Goal: Connect with others: Connect with others

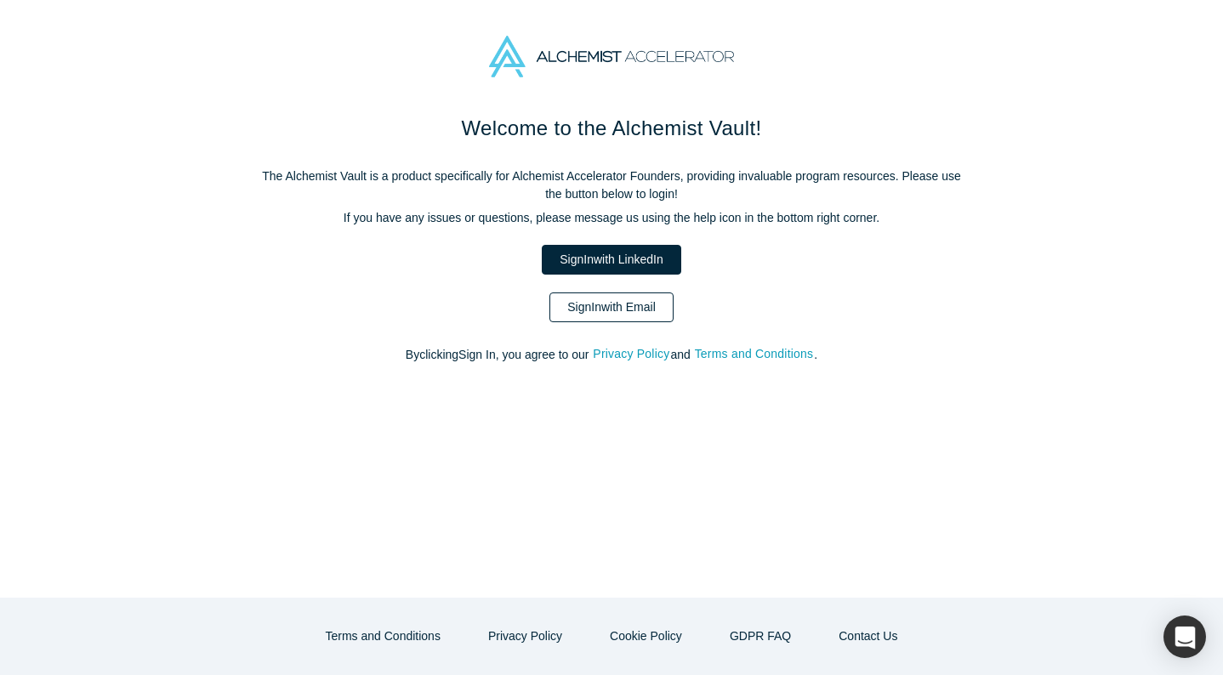
click at [601, 307] on link "Sign In with Email" at bounding box center [611, 308] width 124 height 30
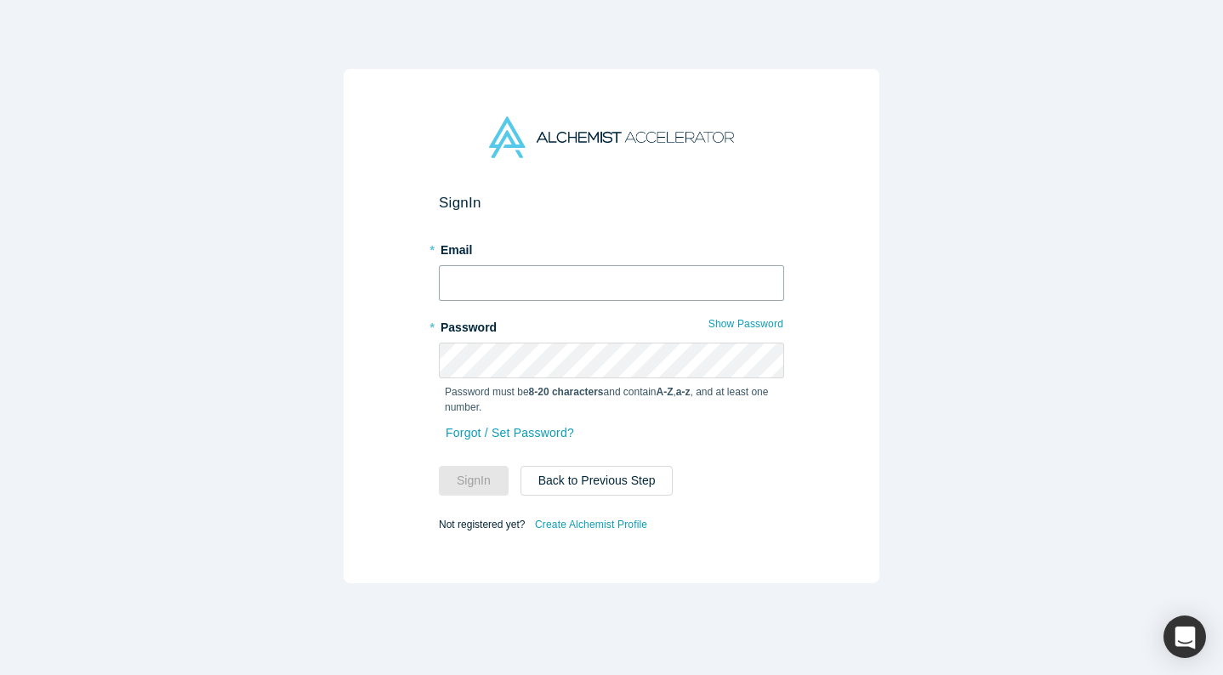
click at [598, 296] on input "text" at bounding box center [611, 283] width 345 height 36
type input "[EMAIL_ADDRESS][DOMAIN_NAME]"
click at [439, 466] on button "Sign In" at bounding box center [474, 481] width 70 height 30
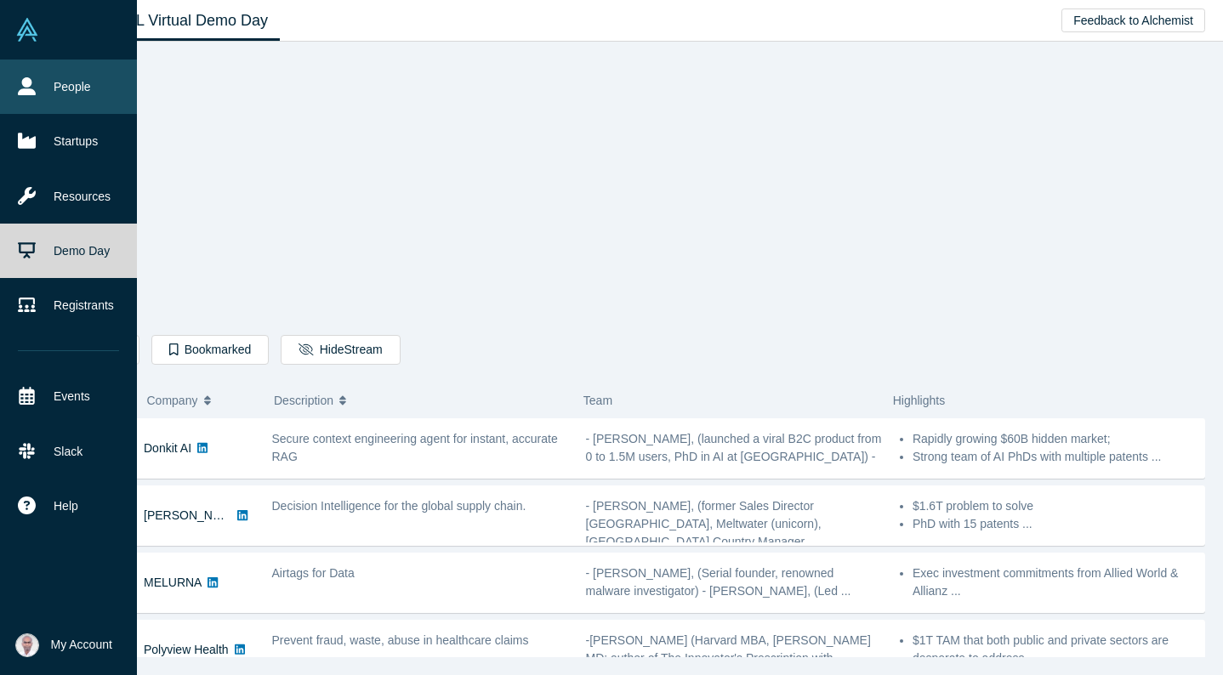
click at [63, 77] on link "People" at bounding box center [68, 87] width 137 height 54
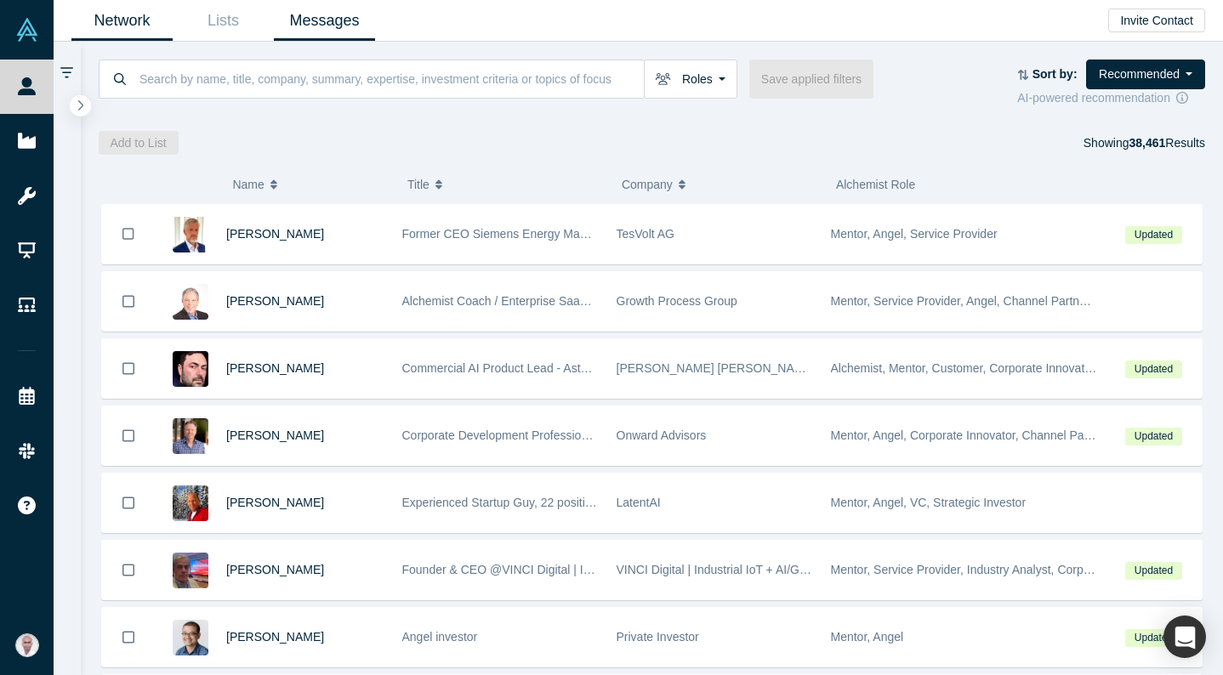
click at [335, 17] on link "Messages" at bounding box center [324, 21] width 101 height 40
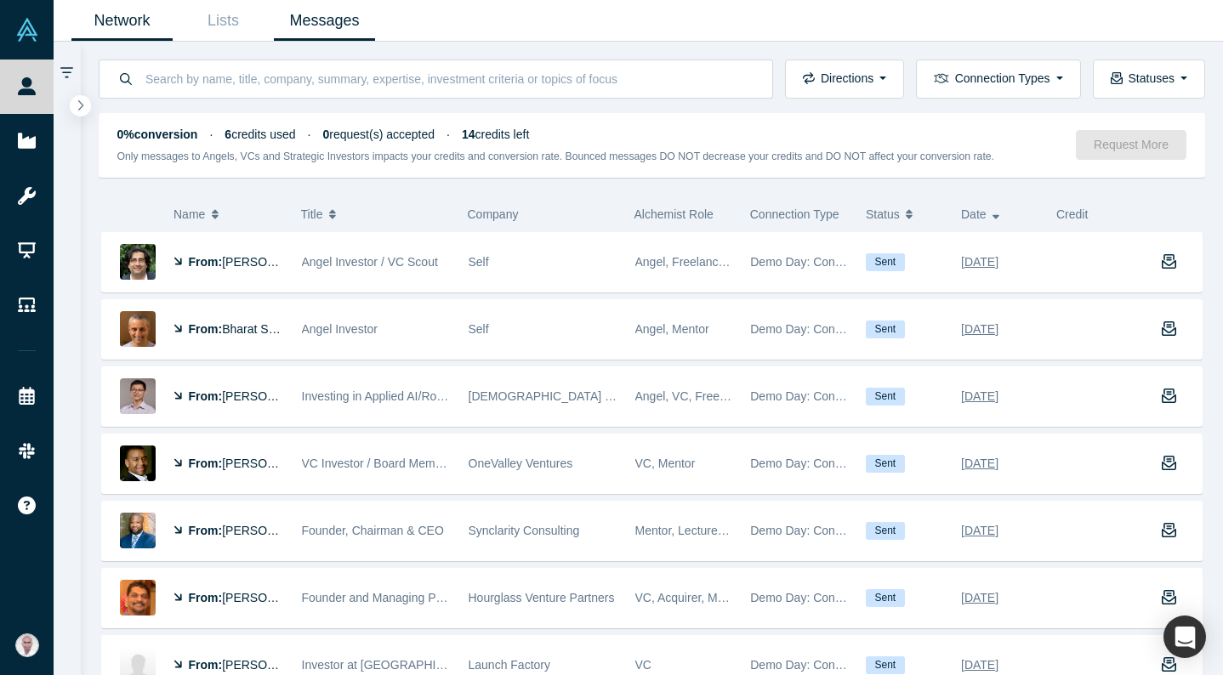
click at [117, 20] on link "Network" at bounding box center [121, 21] width 101 height 40
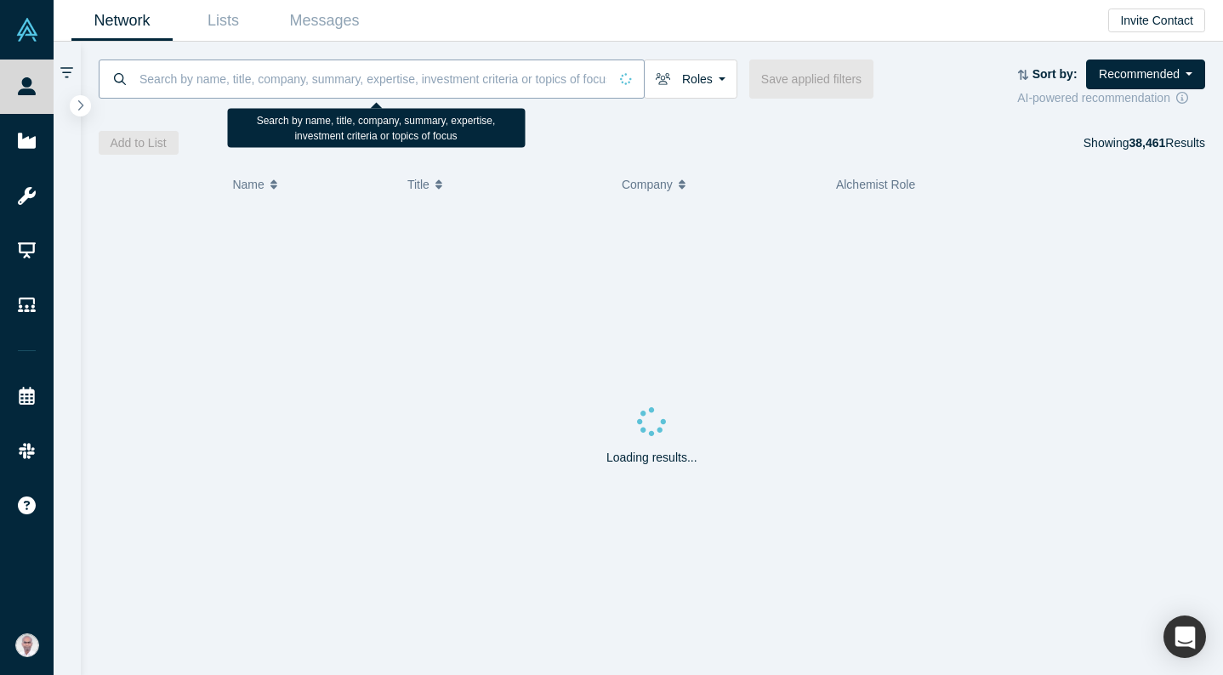
click at [198, 78] on input at bounding box center [373, 79] width 470 height 40
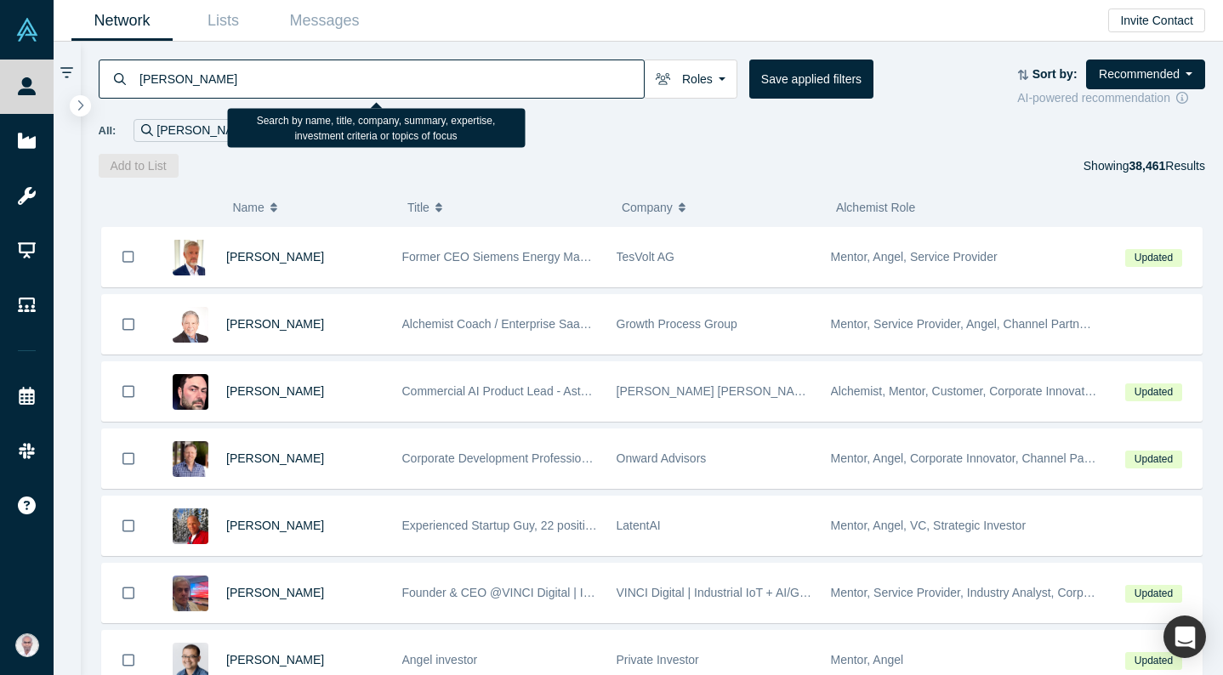
type input "[PERSON_NAME]"
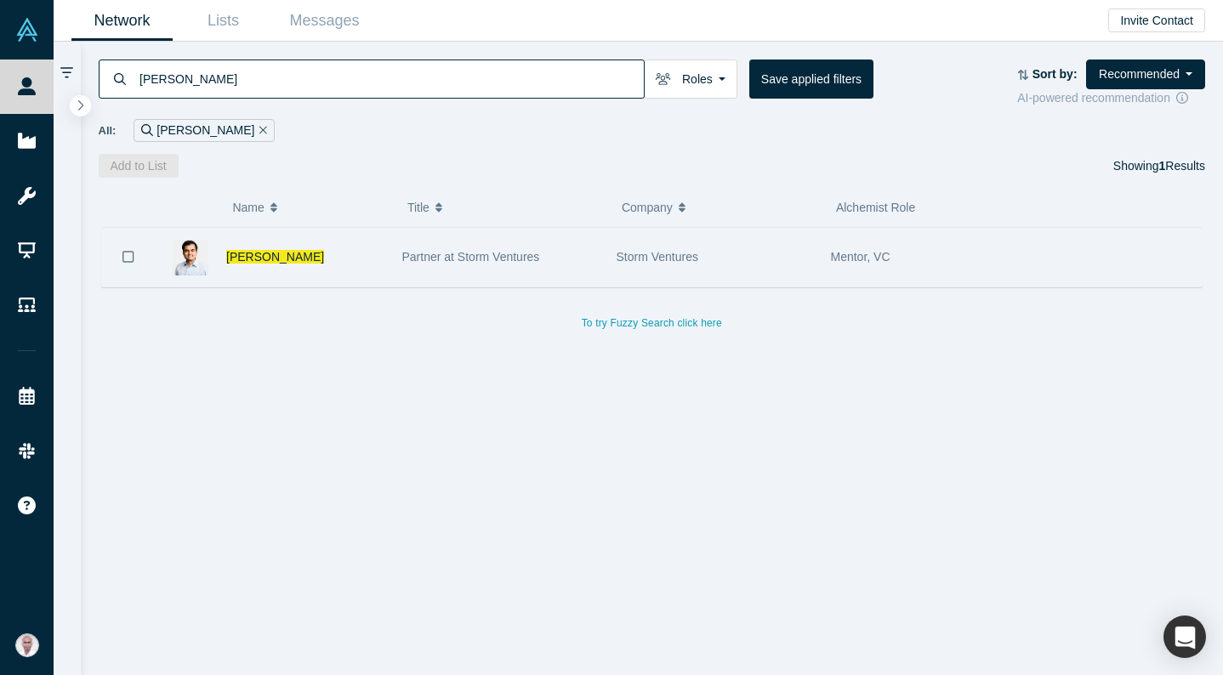
click at [412, 263] on span "Partner at Storm Ventures" at bounding box center [471, 257] width 138 height 14
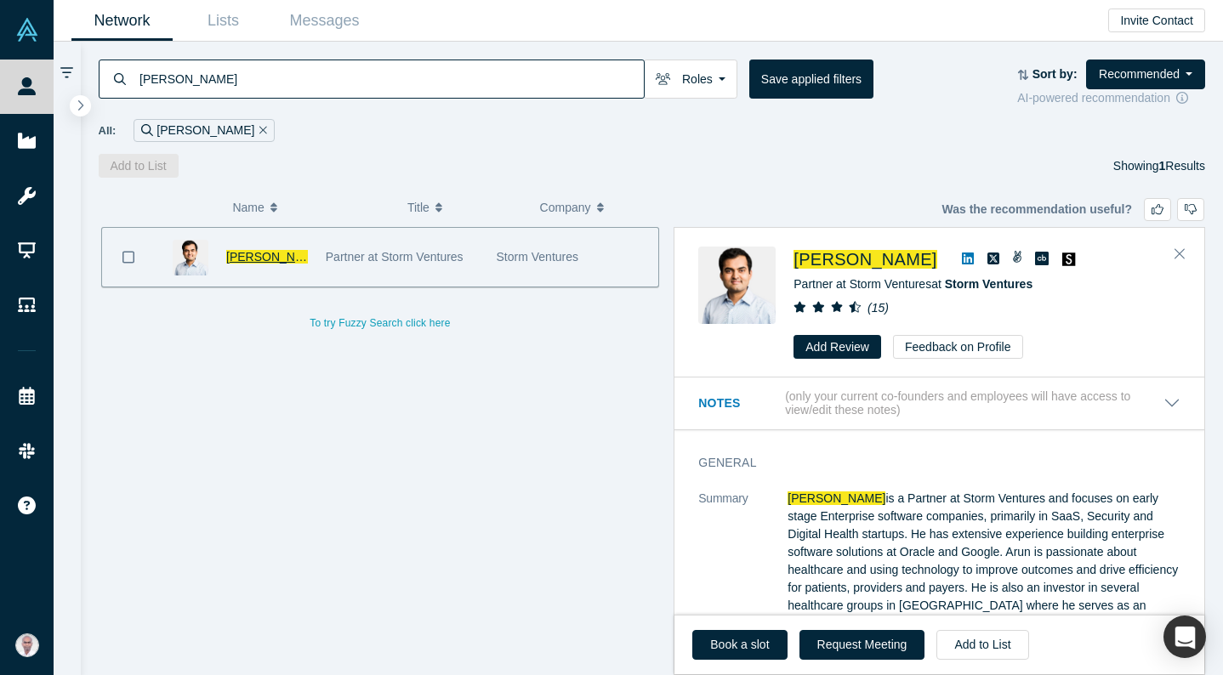
click at [247, 253] on span "[PERSON_NAME]" at bounding box center [275, 257] width 98 height 14
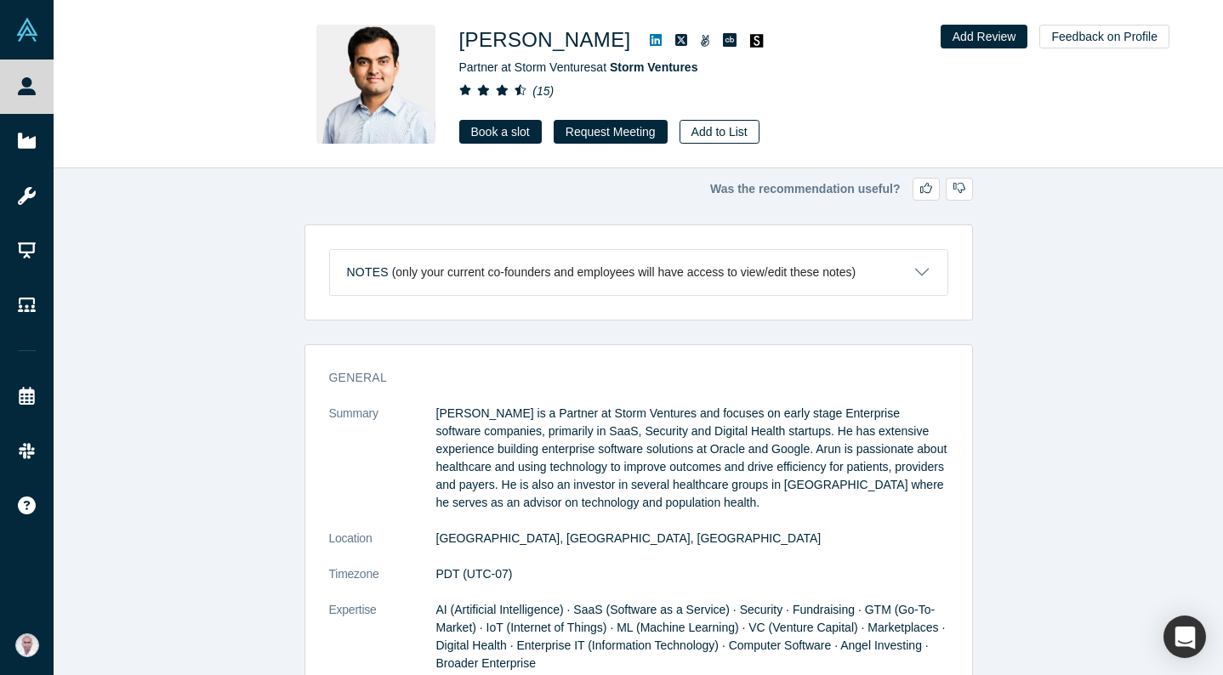
click at [708, 135] on button "Add to List" at bounding box center [720, 132] width 80 height 24
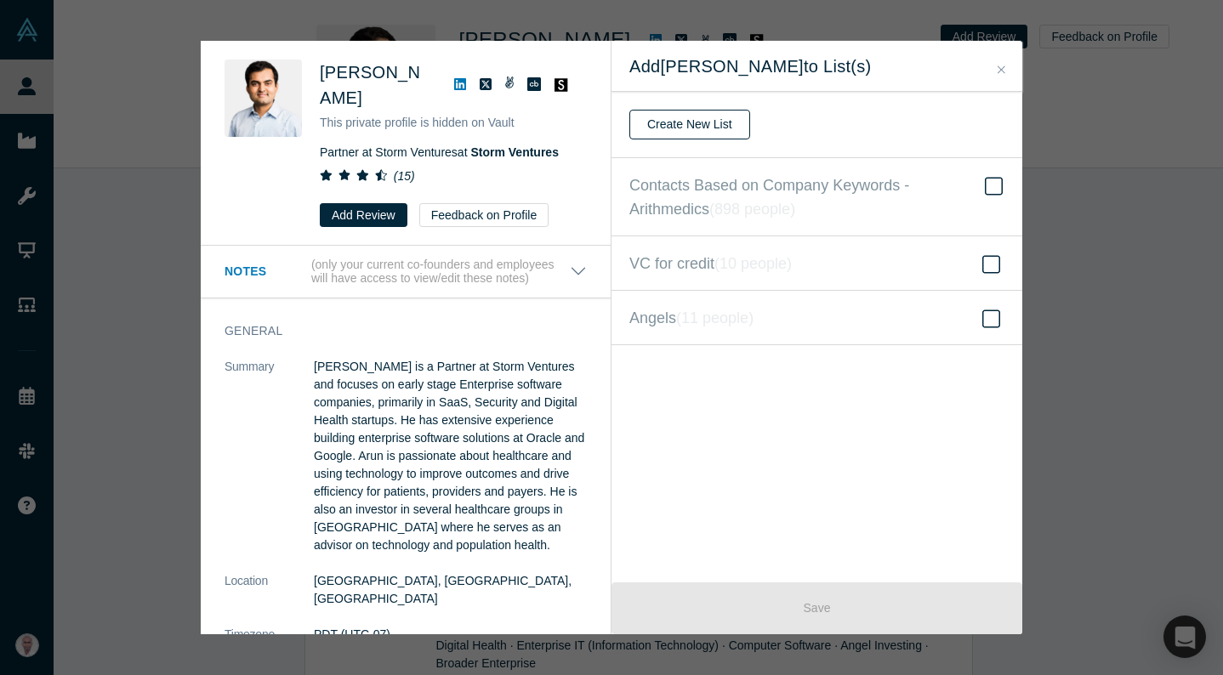
click at [706, 127] on button "Create New List" at bounding box center [689, 125] width 121 height 30
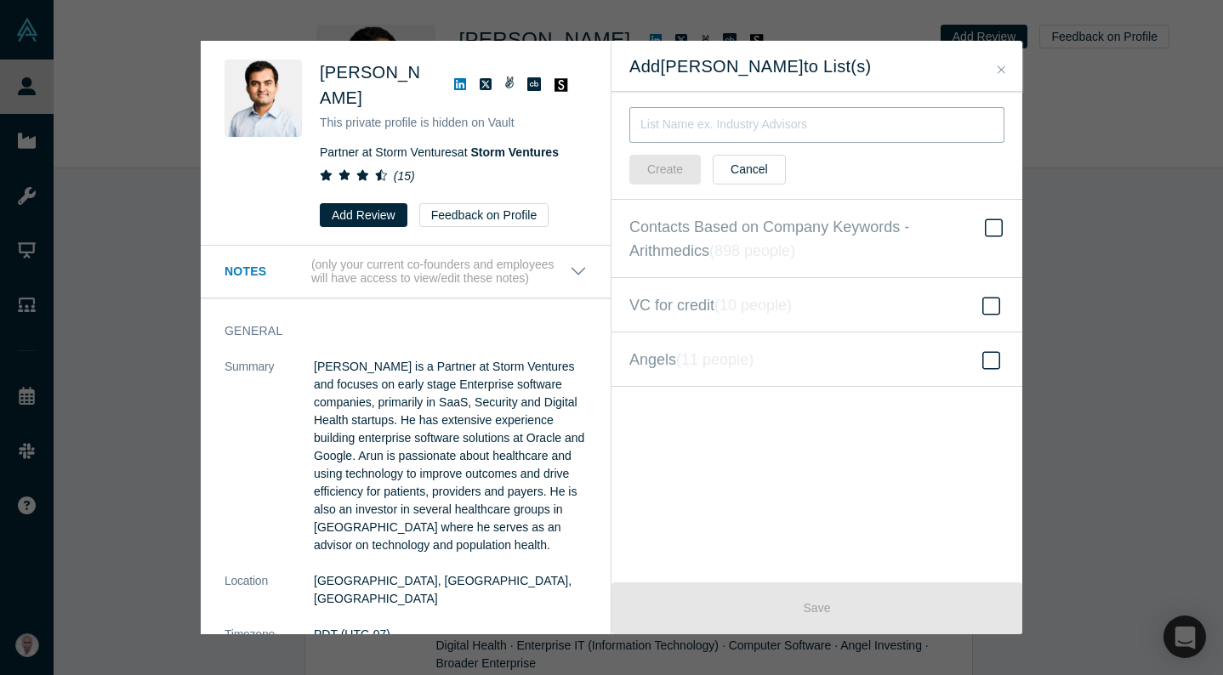
click at [706, 127] on input "text" at bounding box center [816, 125] width 375 height 36
type input "GuilinReco"
click at [657, 175] on button "Create" at bounding box center [664, 170] width 71 height 30
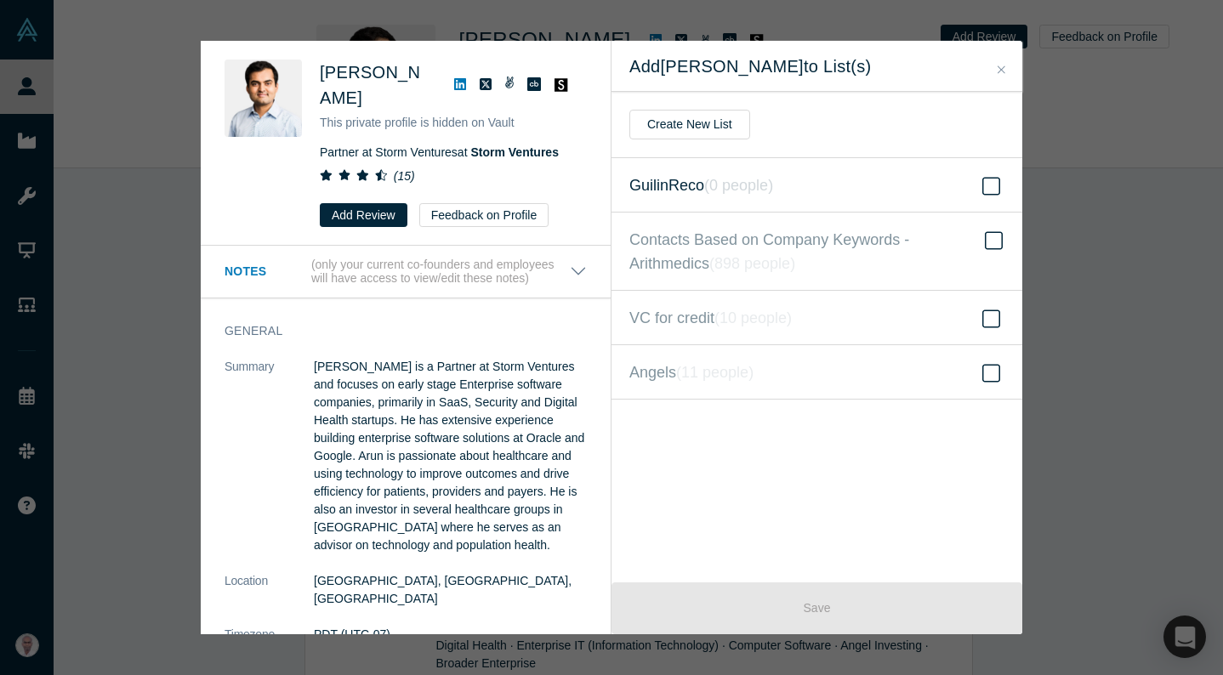
click at [996, 178] on icon at bounding box center [991, 186] width 18 height 20
click at [0, 0] on input "GuilinReco ( 0 people )" at bounding box center [0, 0] width 0 height 0
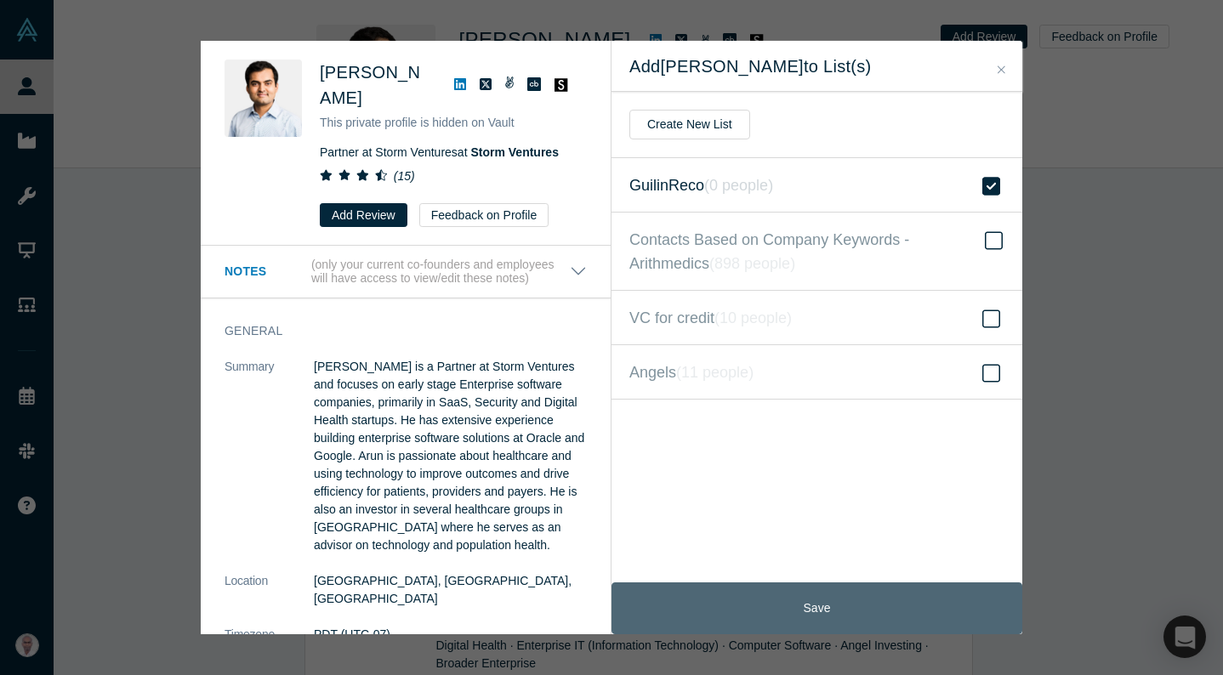
click at [842, 612] on button "Save" at bounding box center [817, 609] width 411 height 52
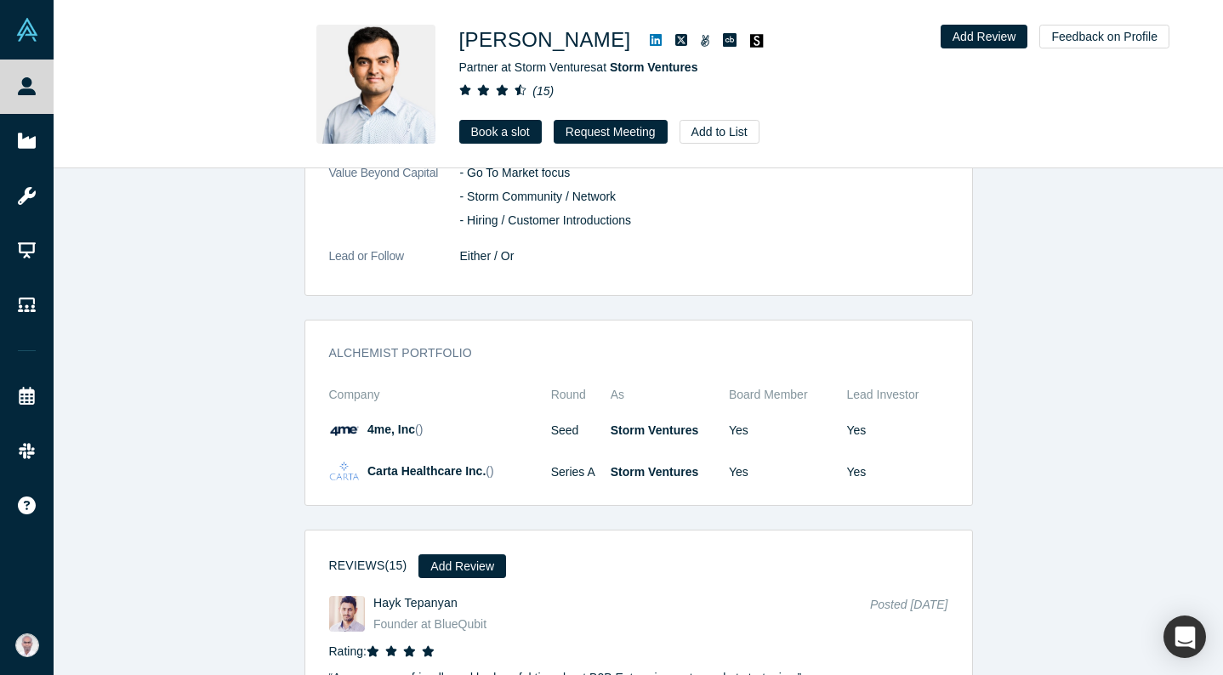
scroll to position [2445, 0]
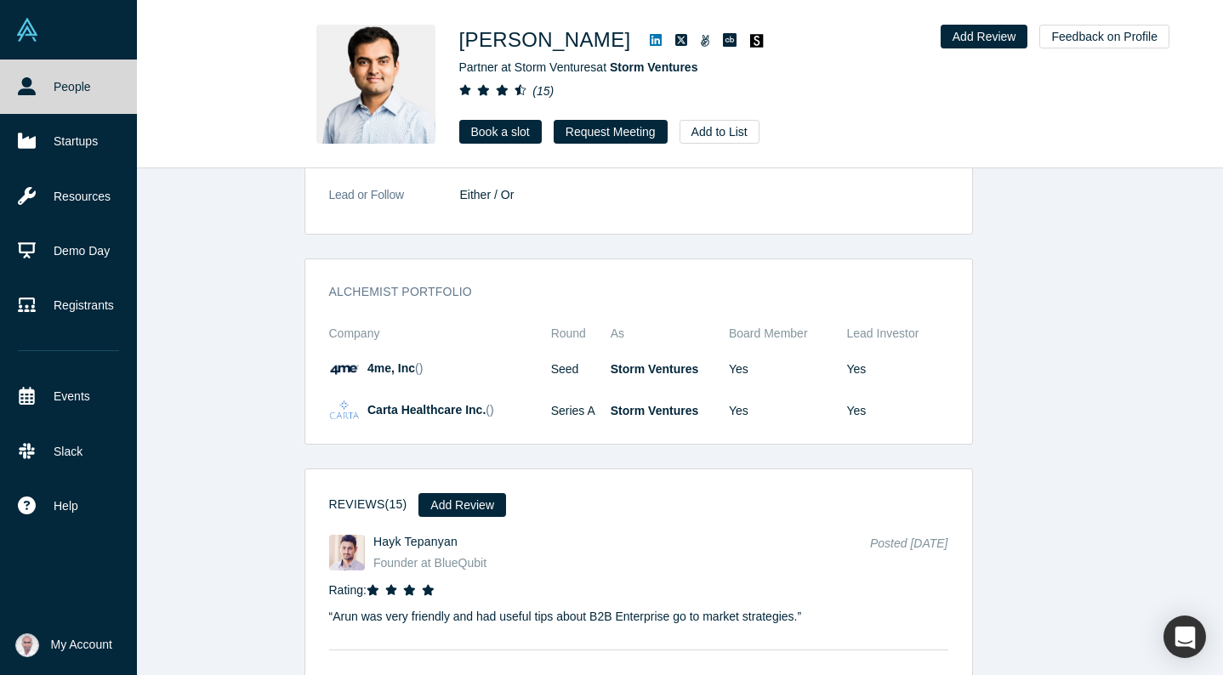
click at [37, 86] on link "People" at bounding box center [68, 87] width 137 height 54
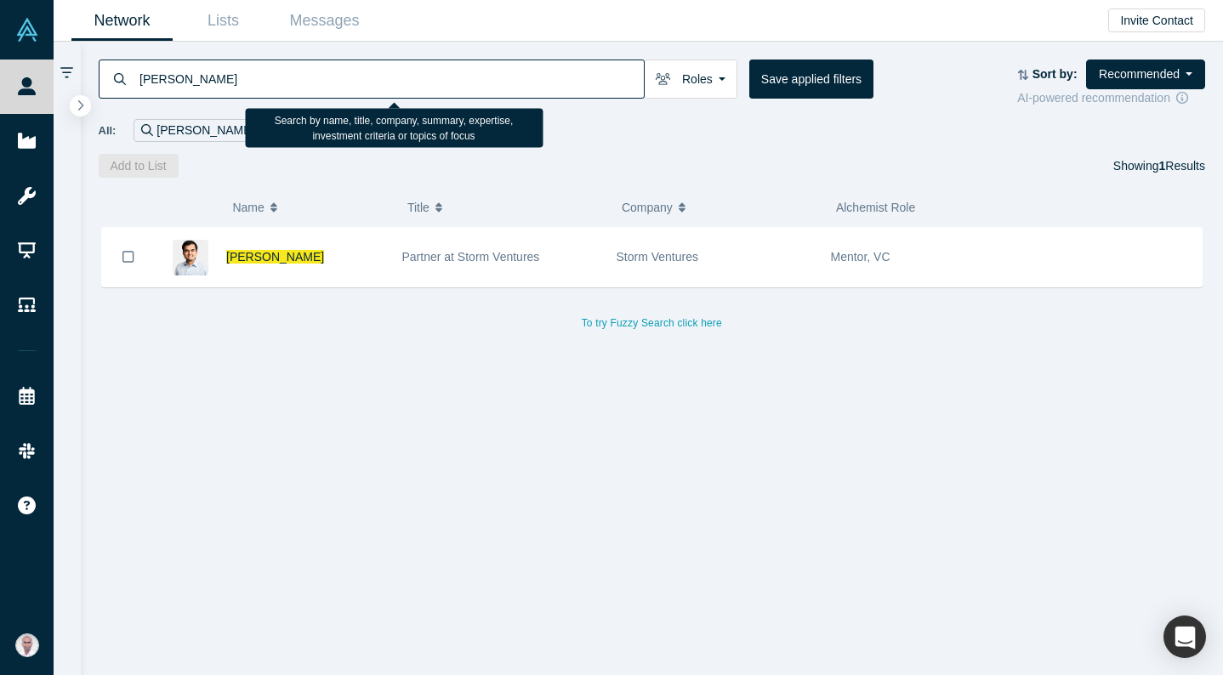
drag, startPoint x: 231, startPoint y: 84, endPoint x: 119, endPoint y: 57, distance: 115.5
click at [119, 57] on div "[PERSON_NAME] Roles Founders Faculty Mentors Alumni Mentor Angels VCs Corporate…" at bounding box center [652, 110] width 1143 height 136
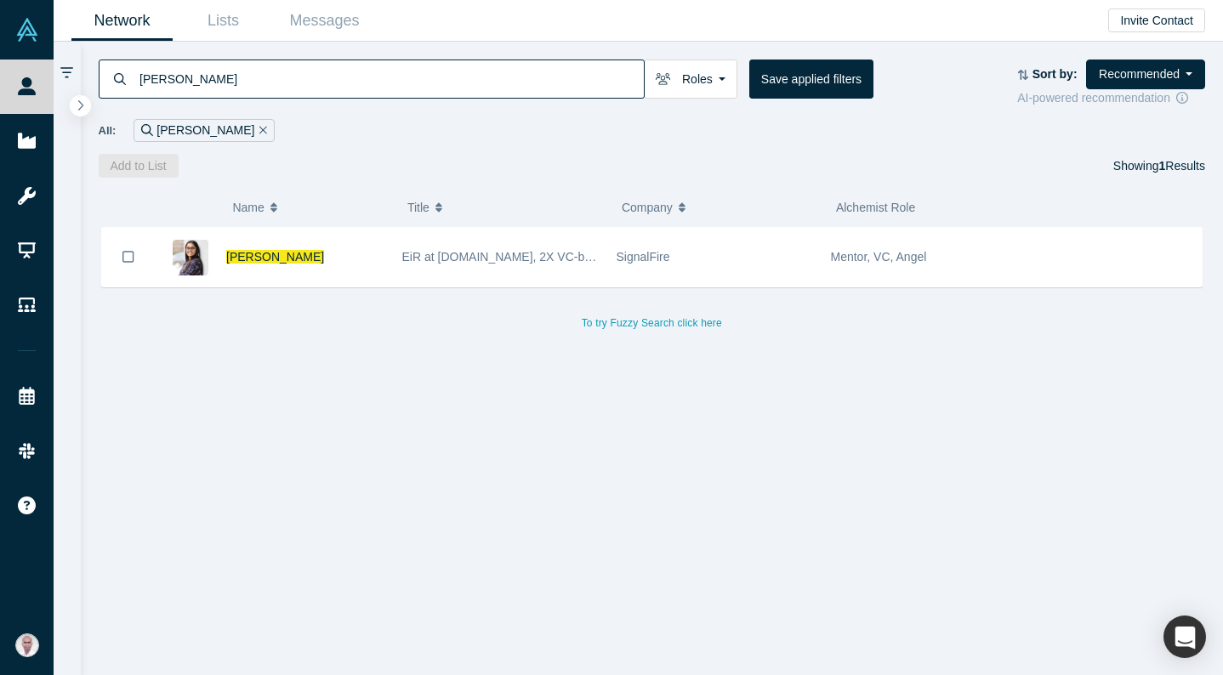
click at [190, 73] on input "[PERSON_NAME]" at bounding box center [391, 79] width 506 height 40
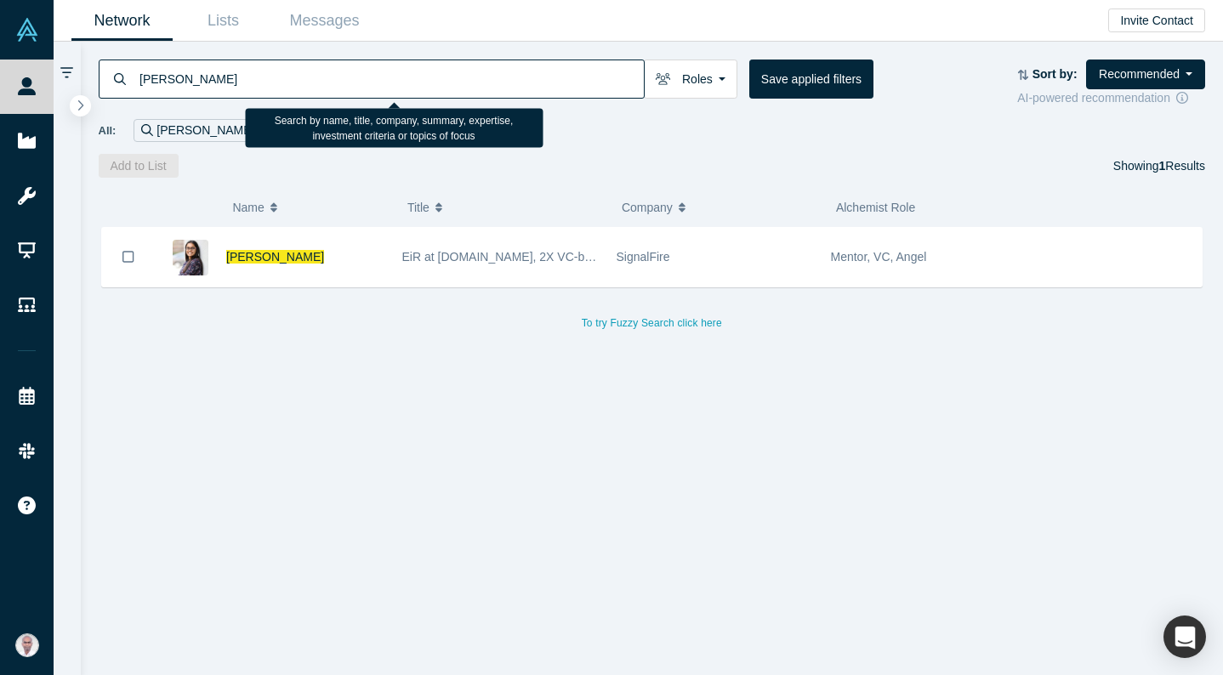
click at [190, 73] on input "[PERSON_NAME]" at bounding box center [391, 79] width 506 height 40
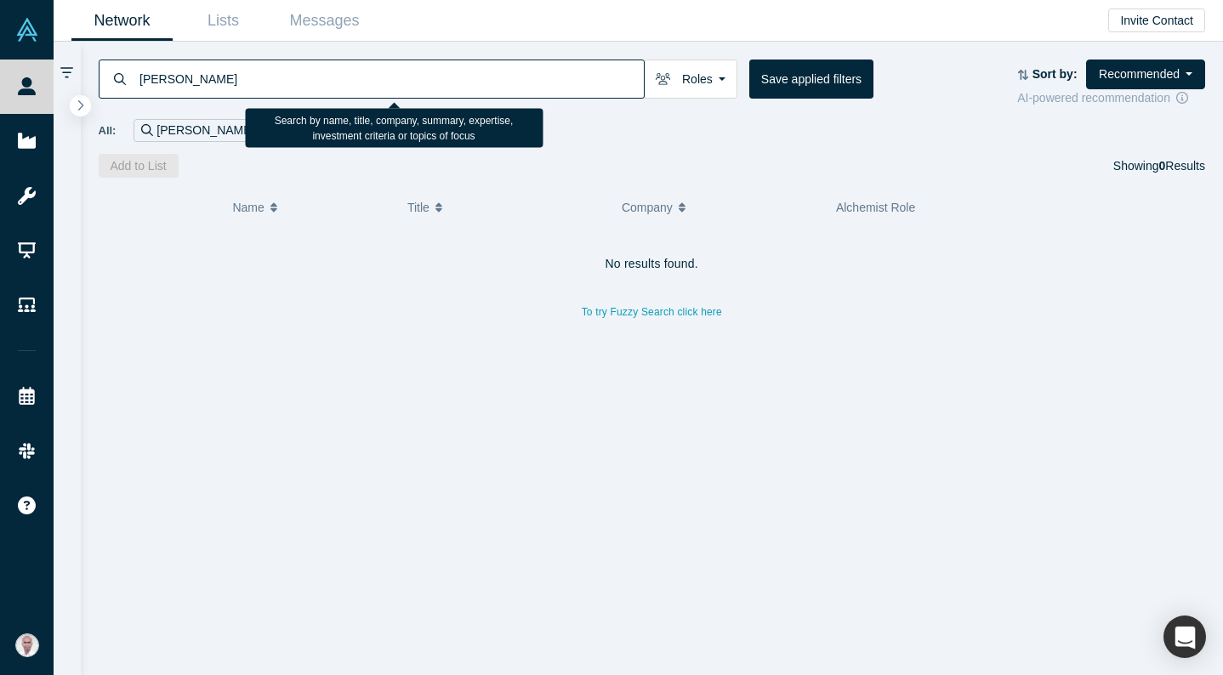
click at [148, 79] on input "[PERSON_NAME]" at bounding box center [391, 79] width 506 height 40
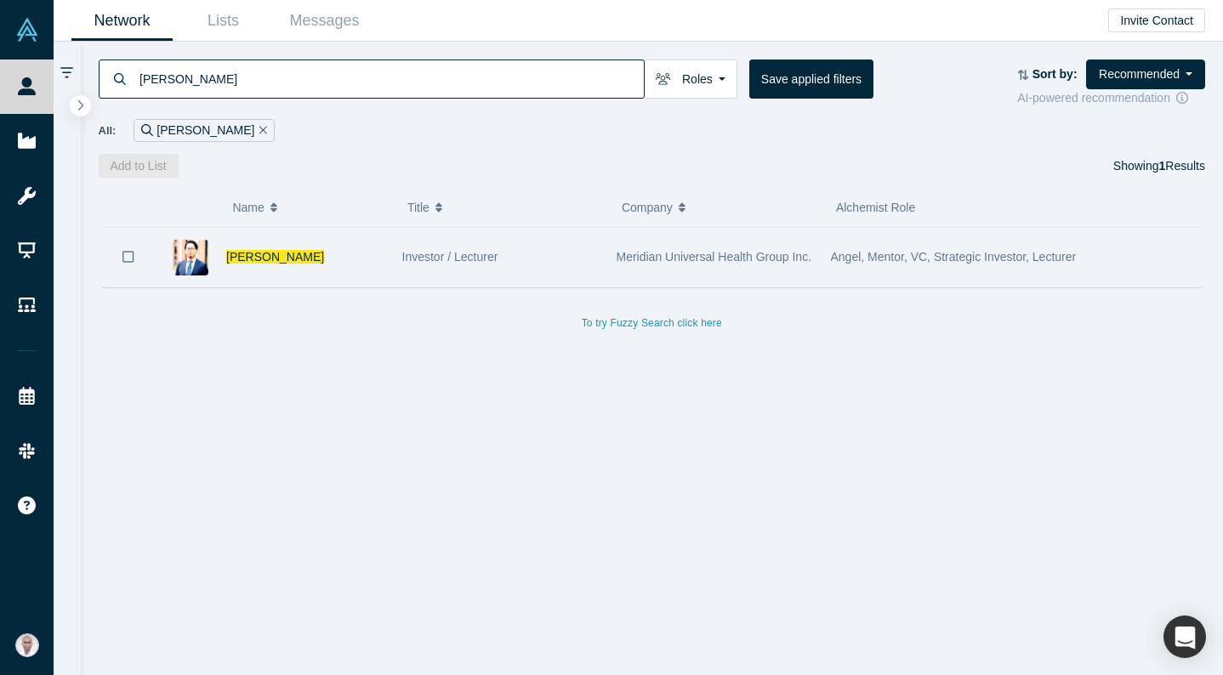
click at [472, 260] on span "Investor / Lecturer" at bounding box center [450, 257] width 96 height 14
click at [472, 260] on div "Investor / Lecturer" at bounding box center [500, 257] width 196 height 59
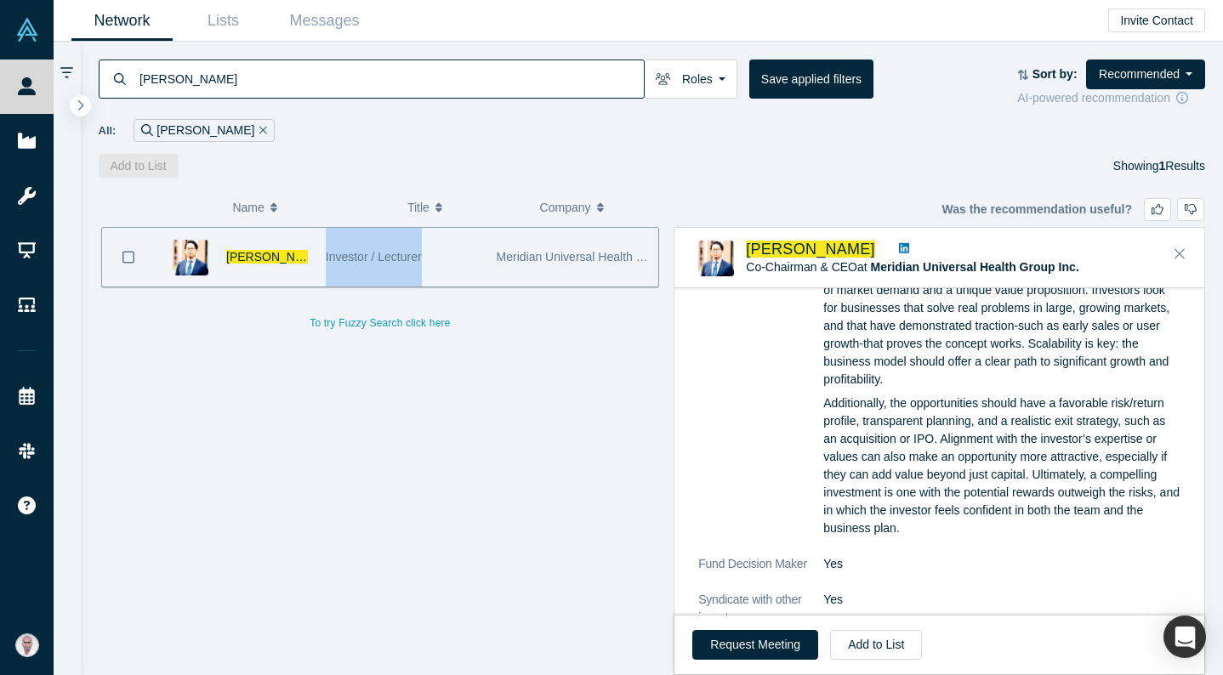
scroll to position [2977, 0]
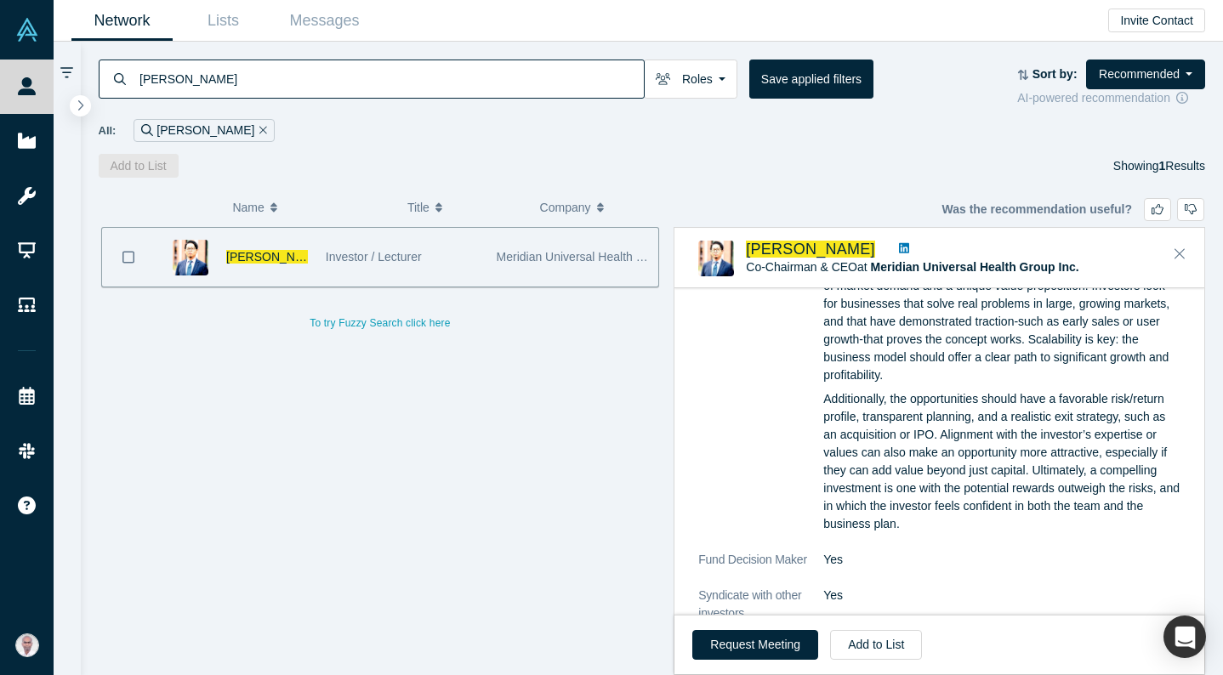
click at [967, 390] on p "Additionally, the opportunities should have a favorable risk/return profile, tr…" at bounding box center [1001, 461] width 357 height 143
click at [872, 647] on button "Add to List" at bounding box center [876, 645] width 92 height 30
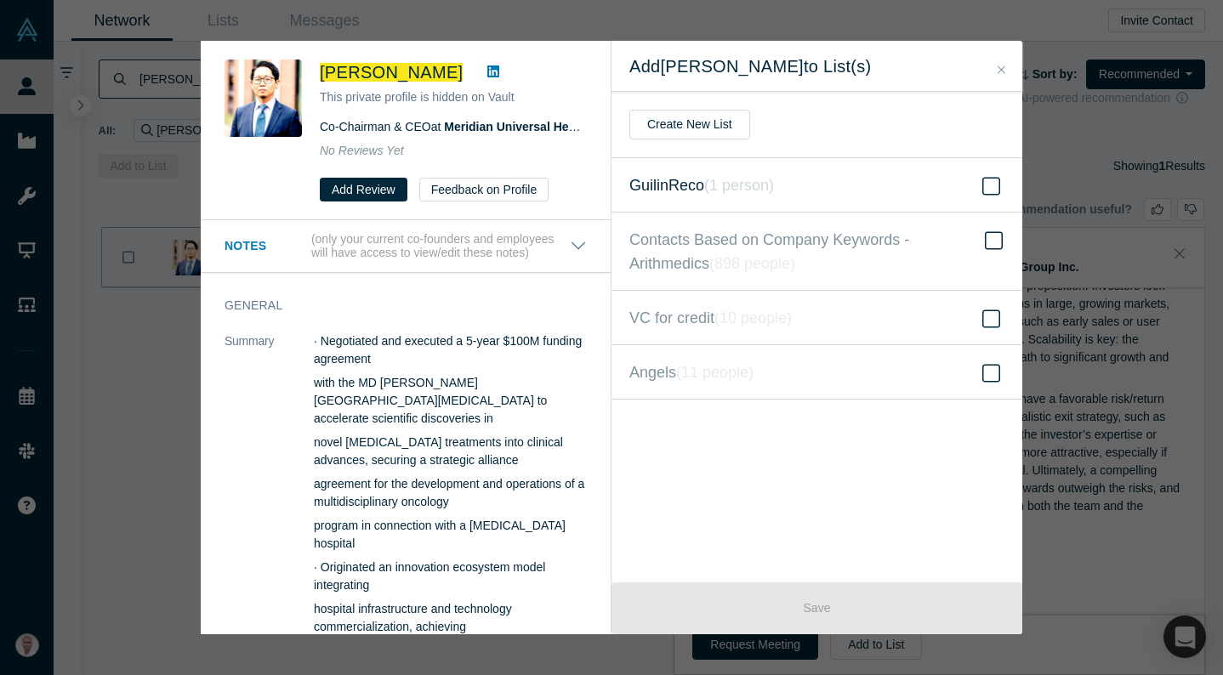
click at [988, 190] on icon at bounding box center [991, 186] width 18 height 20
click at [0, 0] on input "GuilinReco ( 1 person )" at bounding box center [0, 0] width 0 height 0
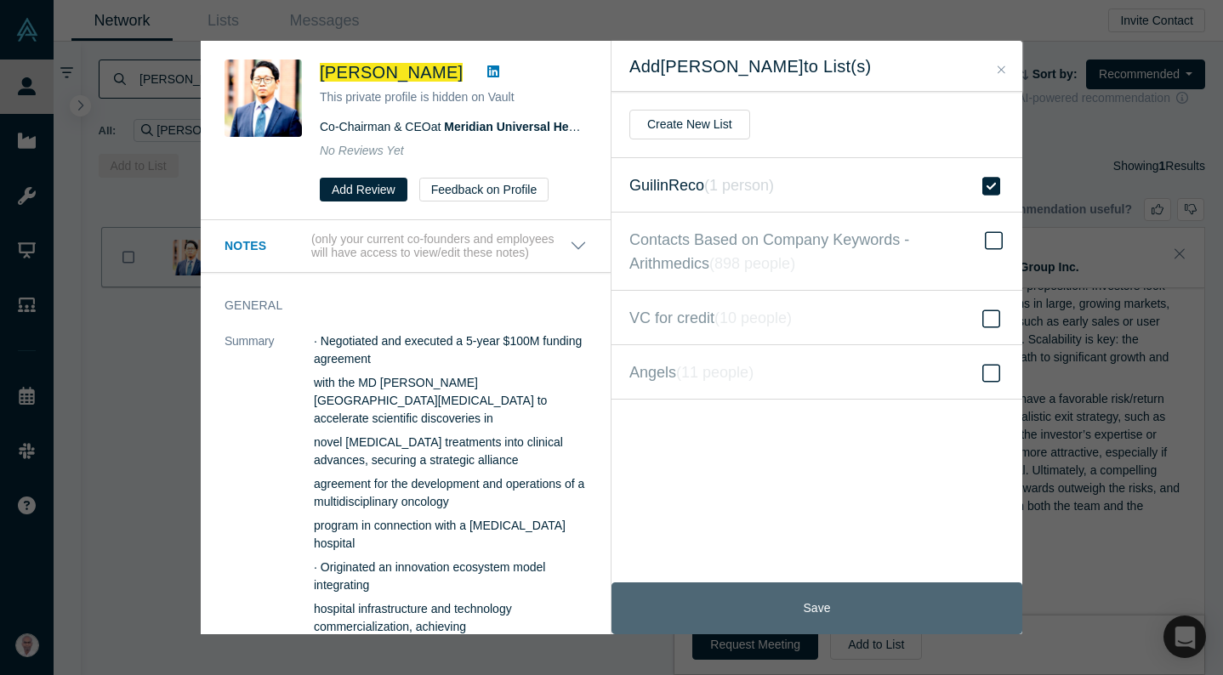
click at [784, 617] on button "Save" at bounding box center [817, 609] width 411 height 52
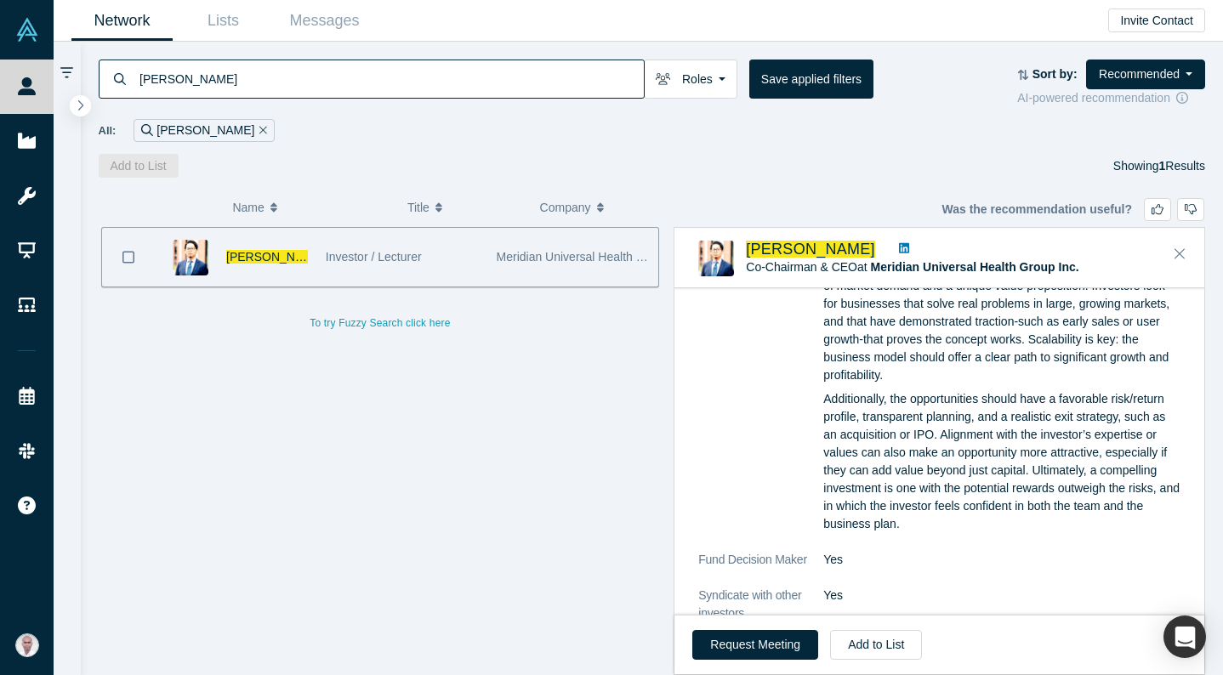
drag, startPoint x: 199, startPoint y: 77, endPoint x: 111, endPoint y: 70, distance: 88.7
click at [111, 70] on div "[PERSON_NAME]" at bounding box center [372, 79] width 546 height 39
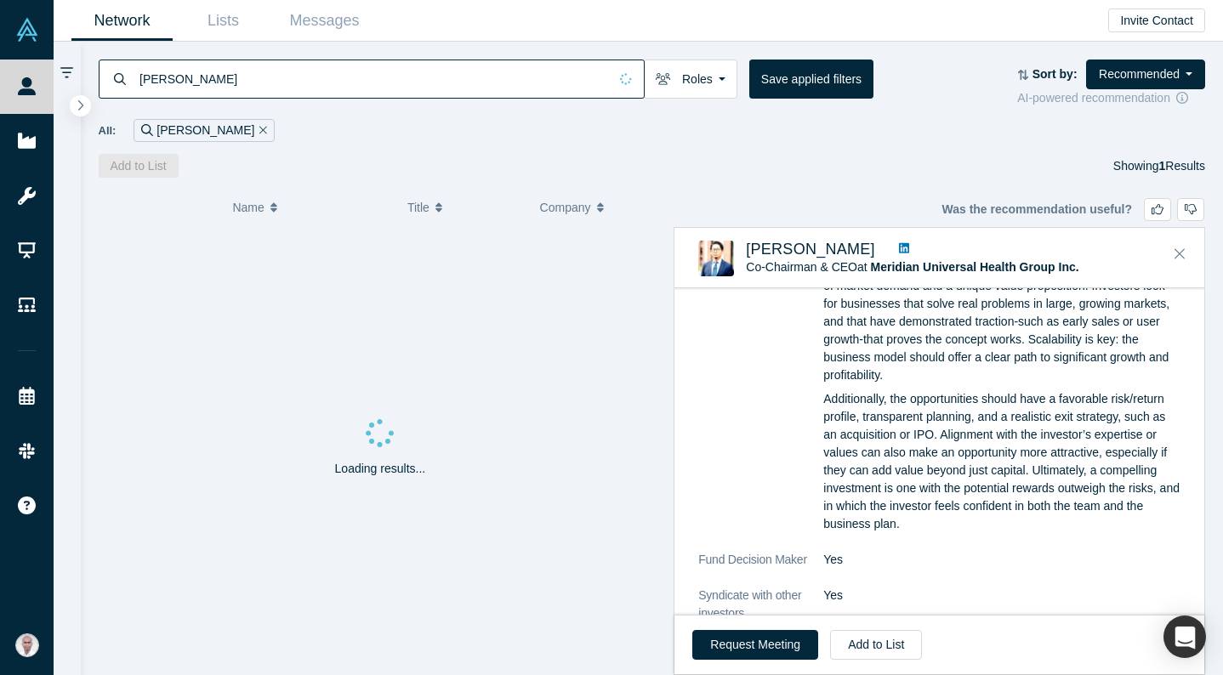
click at [744, 46] on div "[PERSON_NAME] Roles Founders Faculty Mentors Alumni Mentor Angels VCs Corporate…" at bounding box center [652, 110] width 1143 height 136
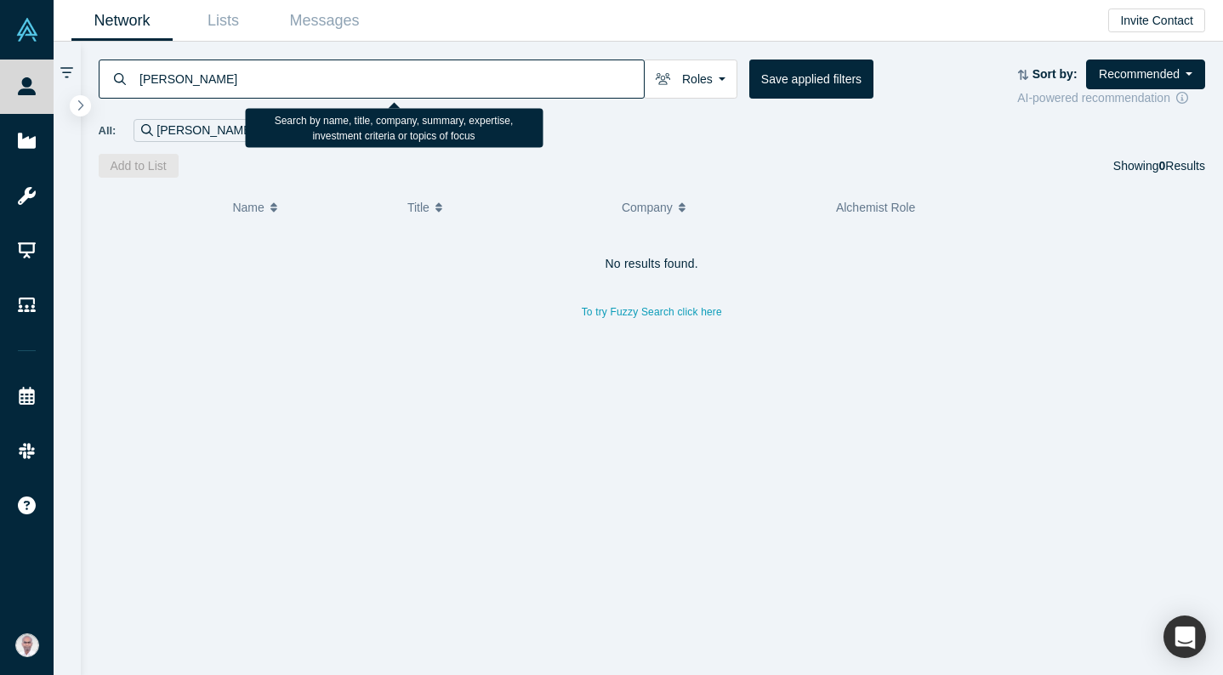
click at [162, 77] on input "[PERSON_NAME]" at bounding box center [391, 79] width 506 height 40
click at [190, 79] on input "[PERSON_NAME]" at bounding box center [391, 79] width 506 height 40
click at [183, 80] on input "[PERSON_NAME]" at bounding box center [391, 79] width 506 height 40
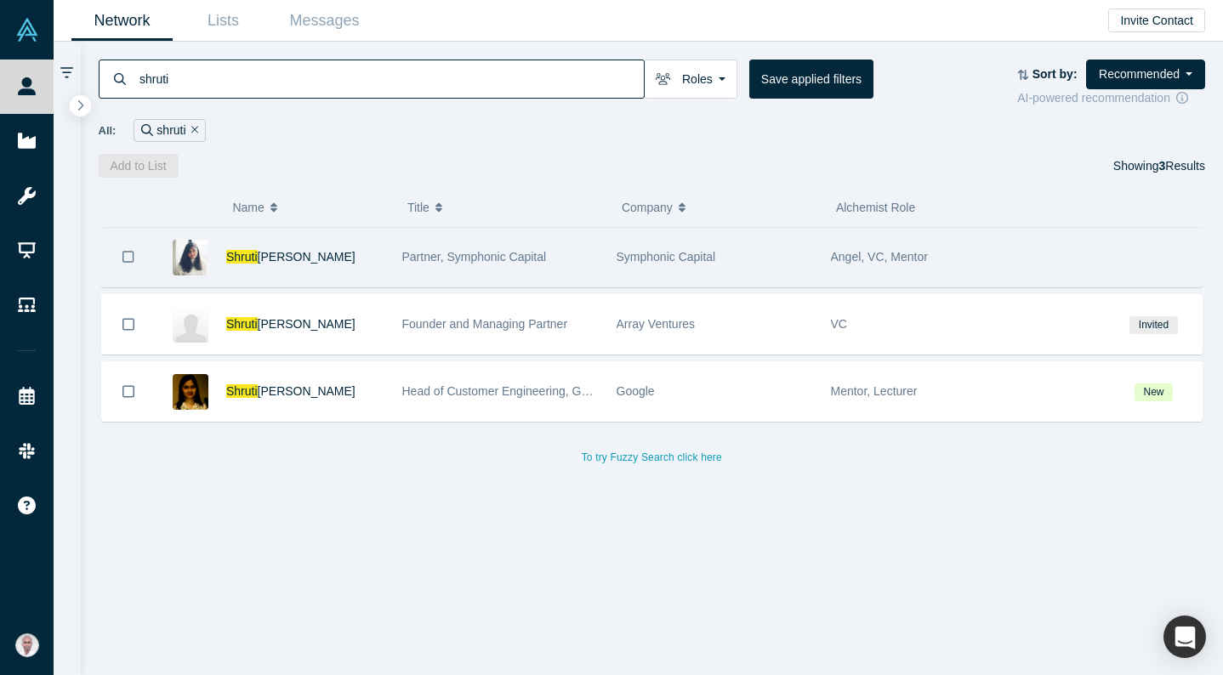
click at [433, 255] on span "Partner, Symphonic Capital" at bounding box center [474, 257] width 145 height 14
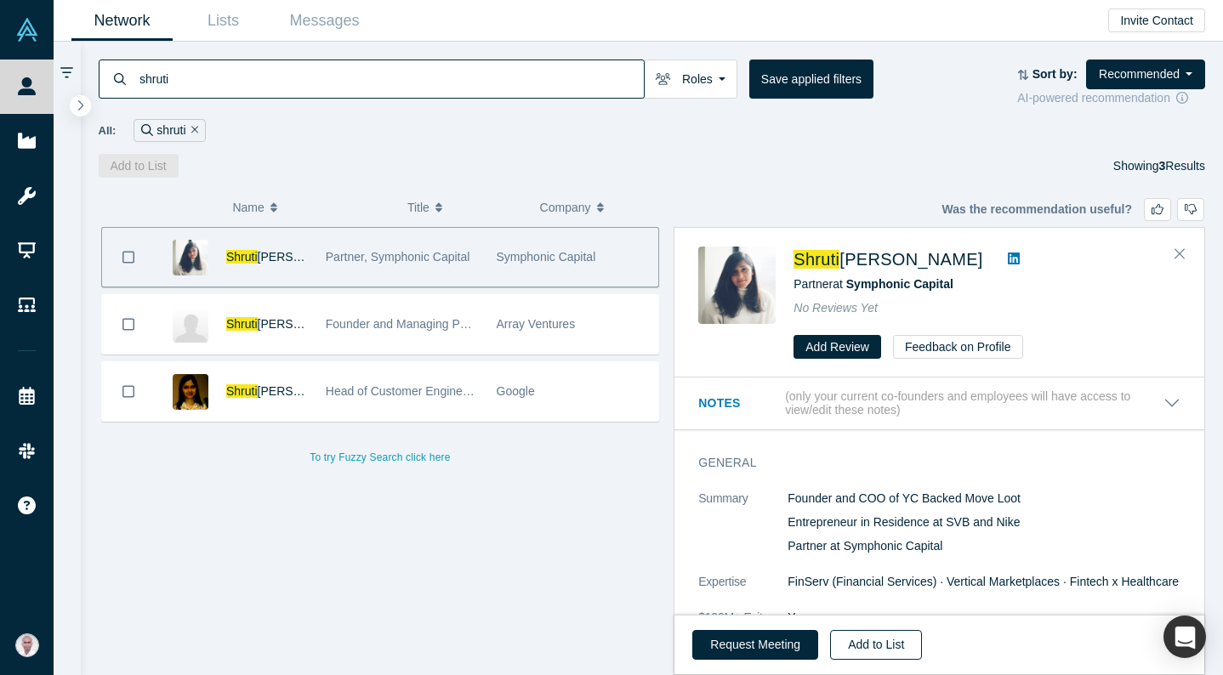
click at [893, 648] on button "Add to List" at bounding box center [876, 645] width 92 height 30
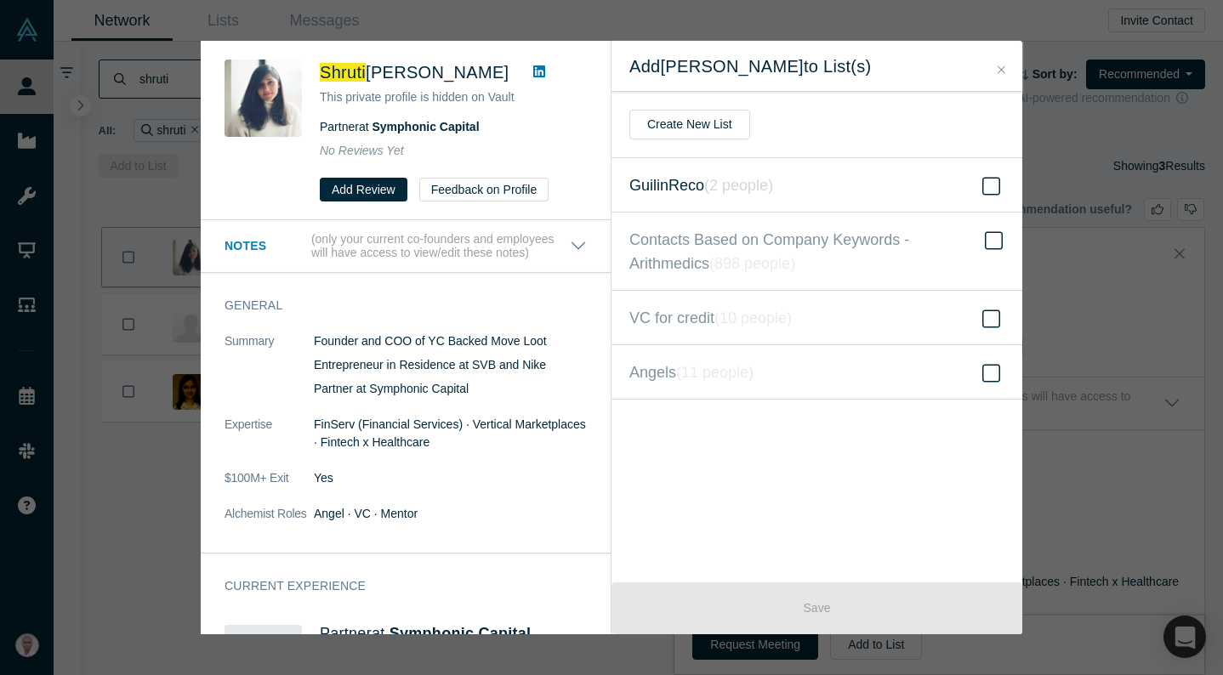
click at [988, 185] on icon at bounding box center [991, 186] width 18 height 20
click at [0, 0] on input "GuilinReco ( 2 people )" at bounding box center [0, 0] width 0 height 0
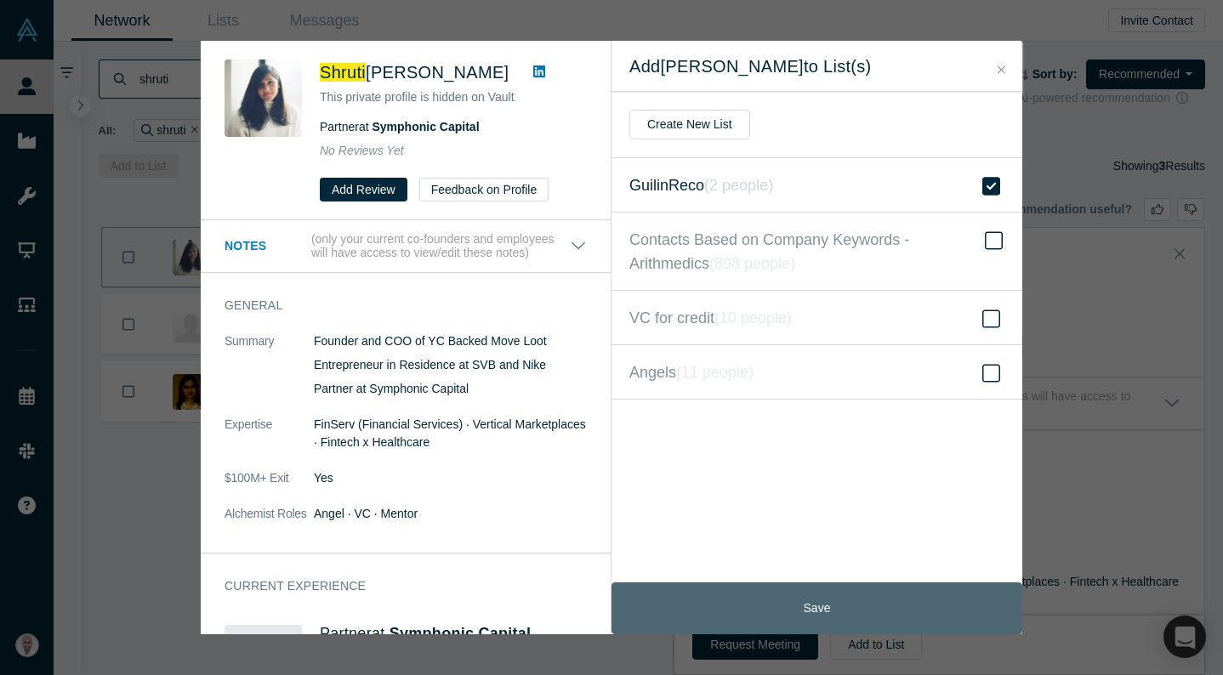
click at [735, 601] on button "Save" at bounding box center [817, 609] width 411 height 52
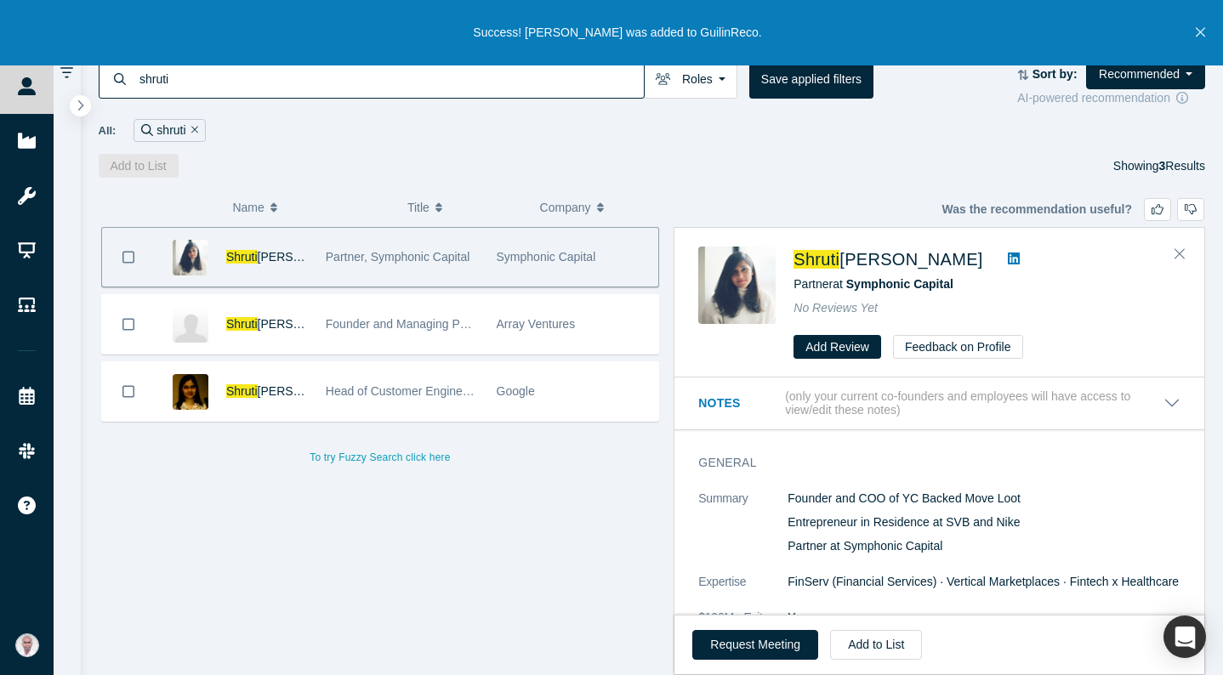
click at [825, 293] on div "[PERSON_NAME] Partner at Symphonic Capital No Reviews Yet Add Review Feedback o…" at bounding box center [987, 303] width 387 height 112
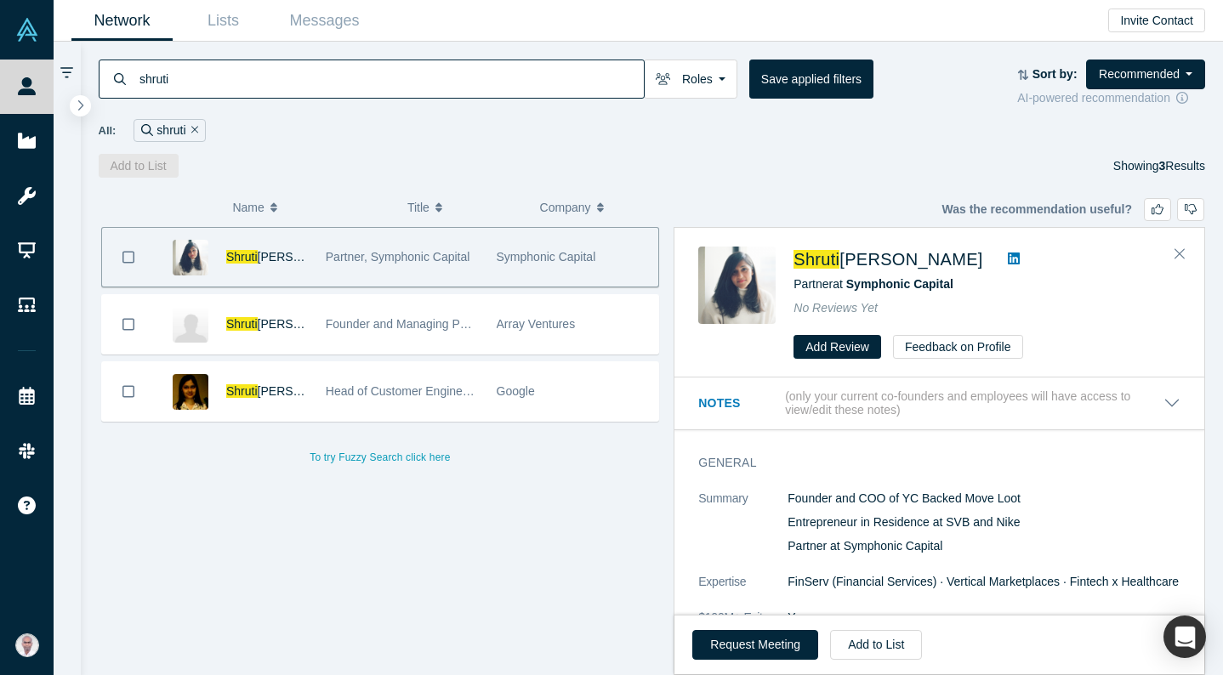
click at [153, 74] on input "shruti" at bounding box center [391, 79] width 506 height 40
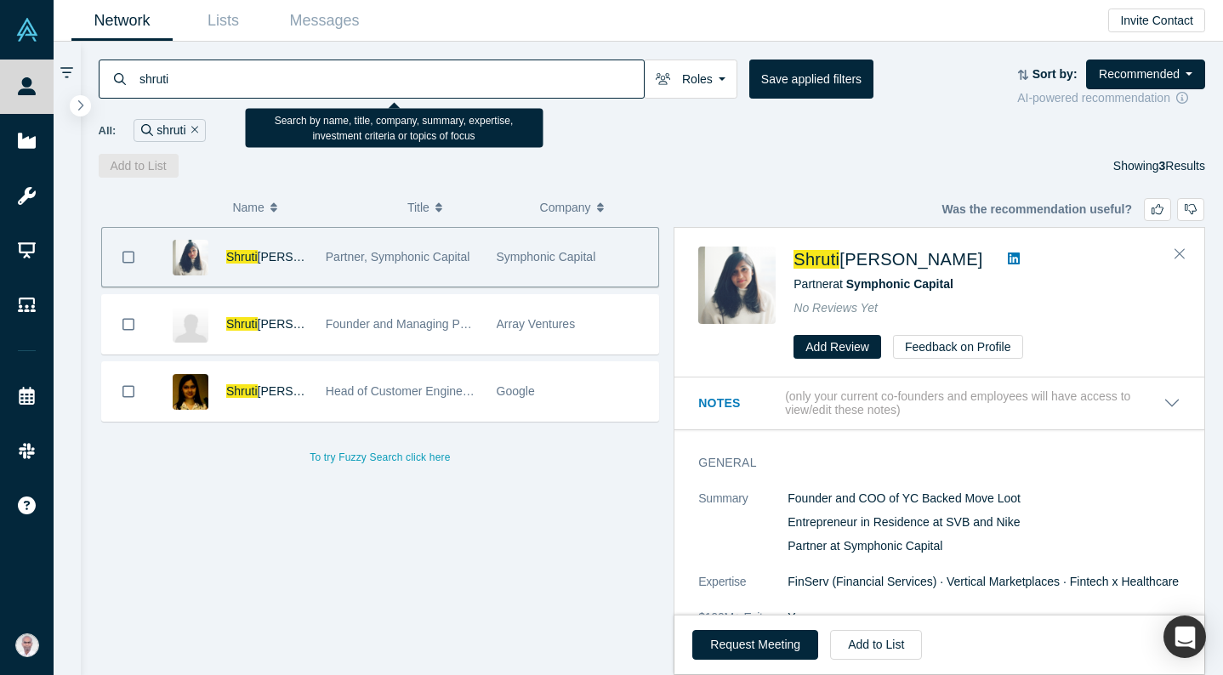
click at [153, 74] on input "shruti" at bounding box center [391, 79] width 506 height 40
type input "singari"
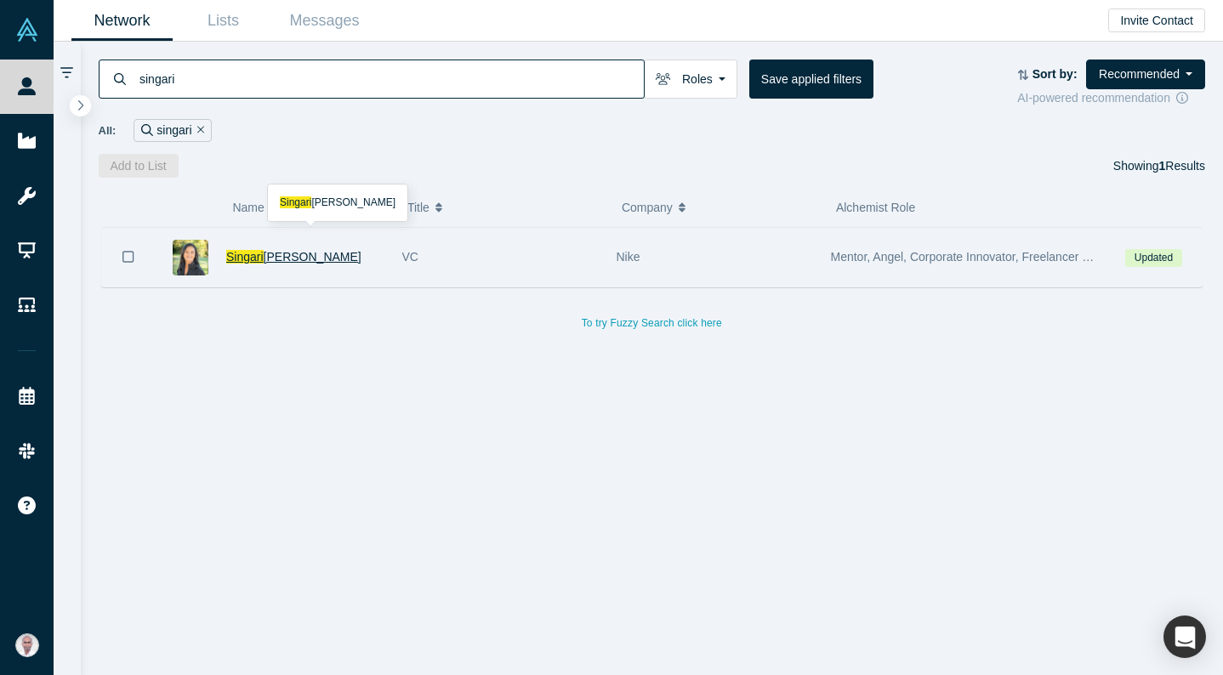
click at [288, 257] on span "[PERSON_NAME]" at bounding box center [313, 257] width 98 height 14
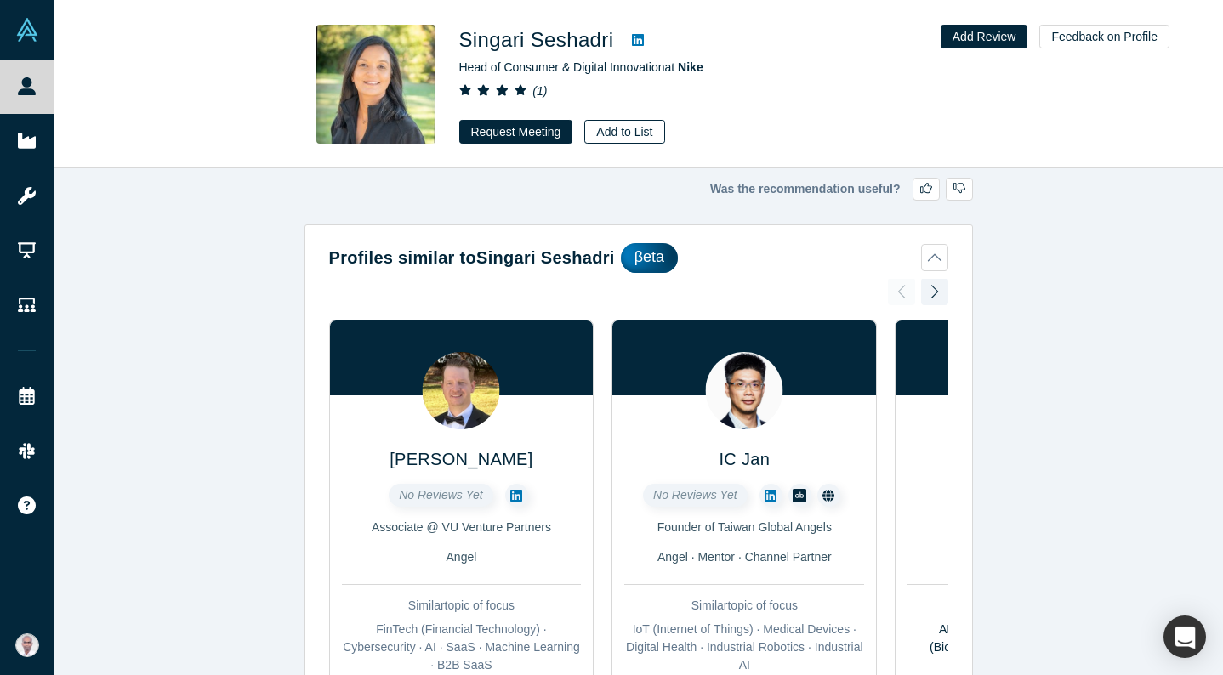
click at [608, 141] on button "Add to List" at bounding box center [624, 132] width 80 height 24
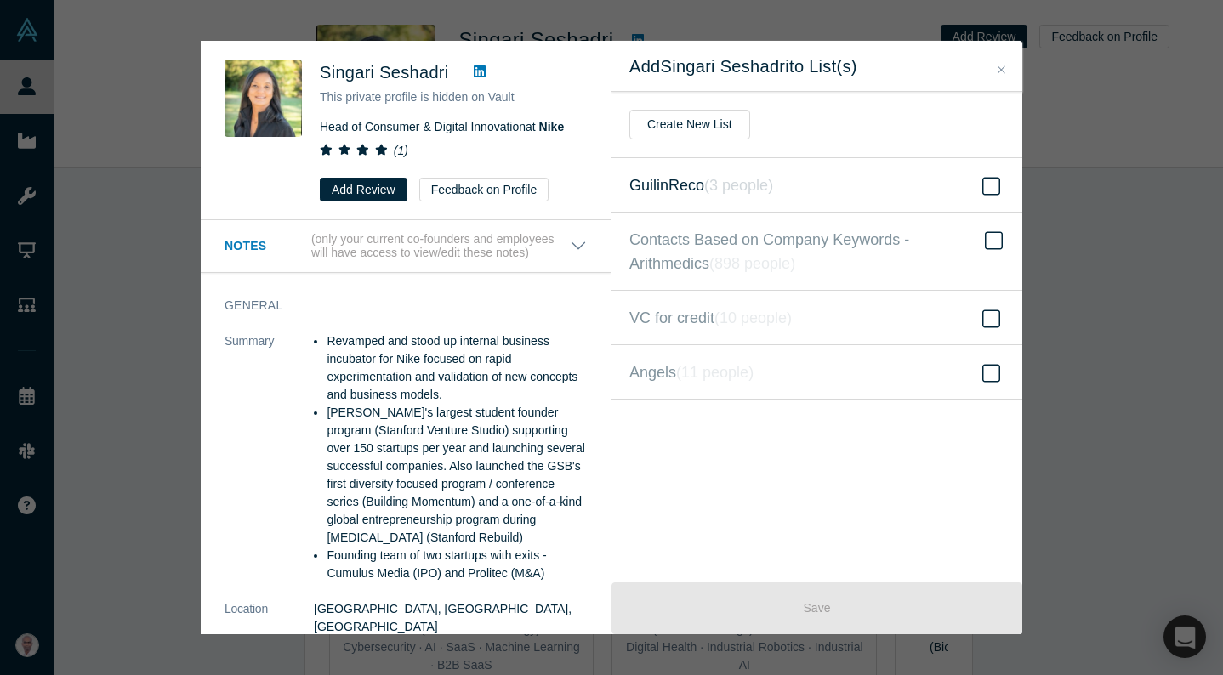
click at [998, 186] on icon at bounding box center [991, 186] width 18 height 20
click at [0, 0] on input "GuilinReco ( 3 people )" at bounding box center [0, 0] width 0 height 0
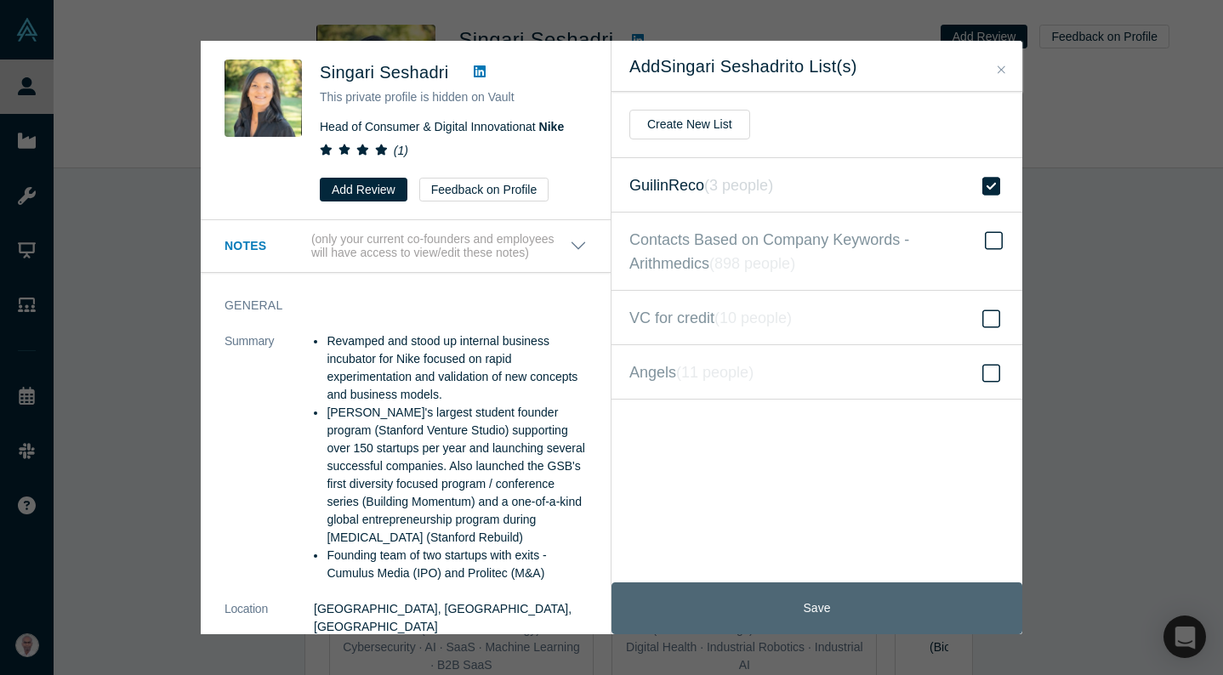
click at [773, 603] on button "Save" at bounding box center [817, 609] width 411 height 52
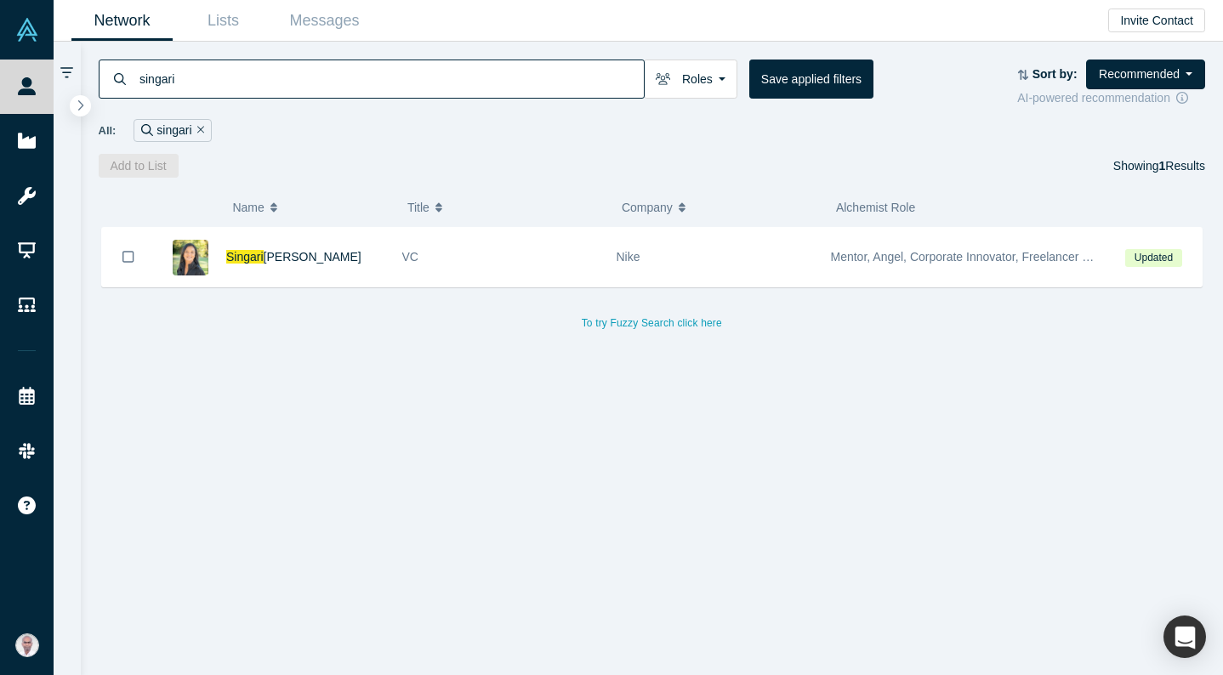
click at [201, 129] on icon "Remove Filter" at bounding box center [201, 130] width 8 height 12
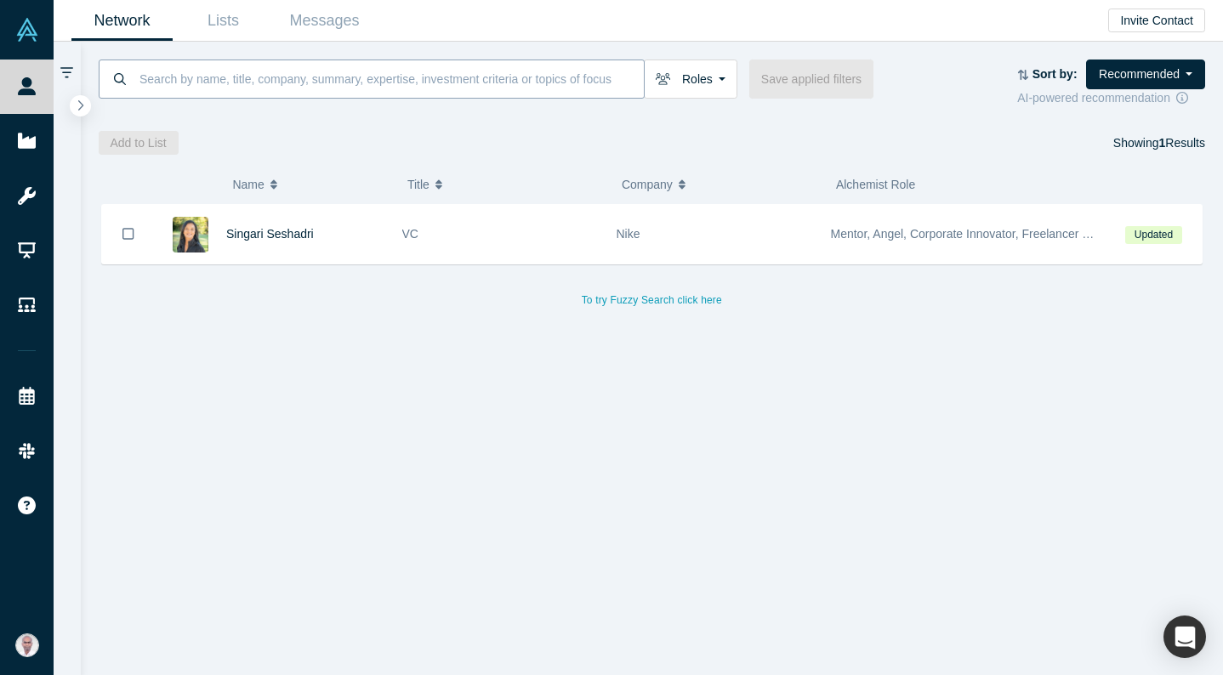
click at [204, 77] on input at bounding box center [391, 79] width 506 height 40
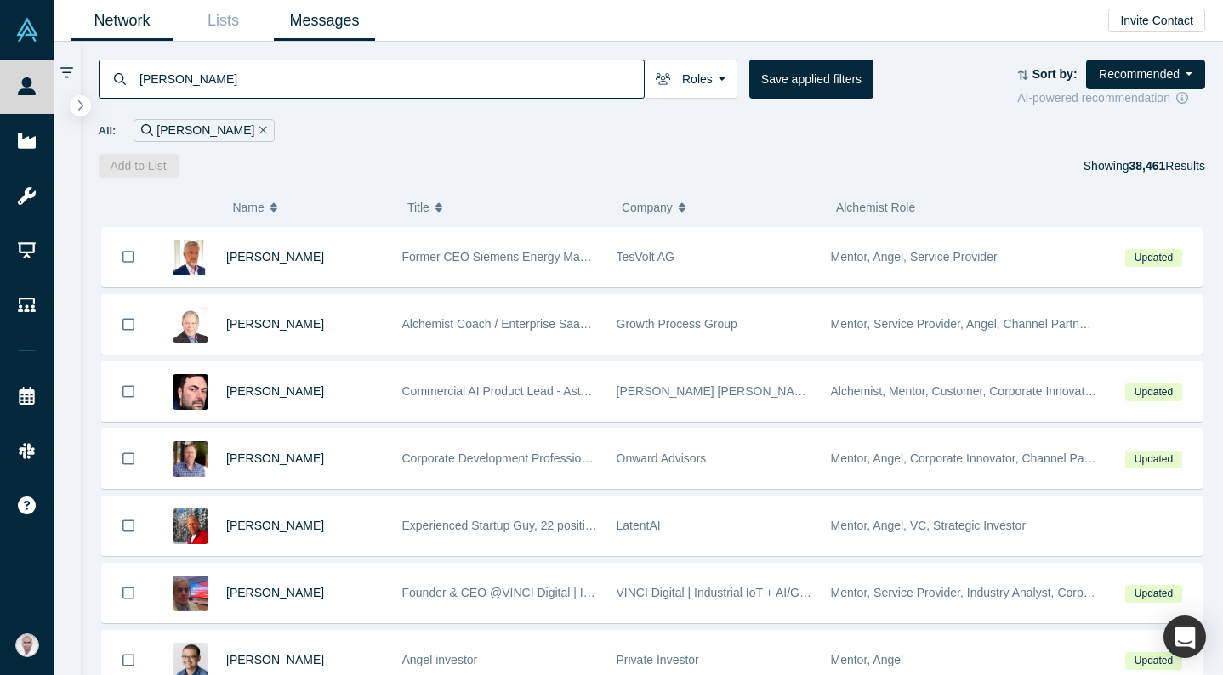
type input "[PERSON_NAME]"
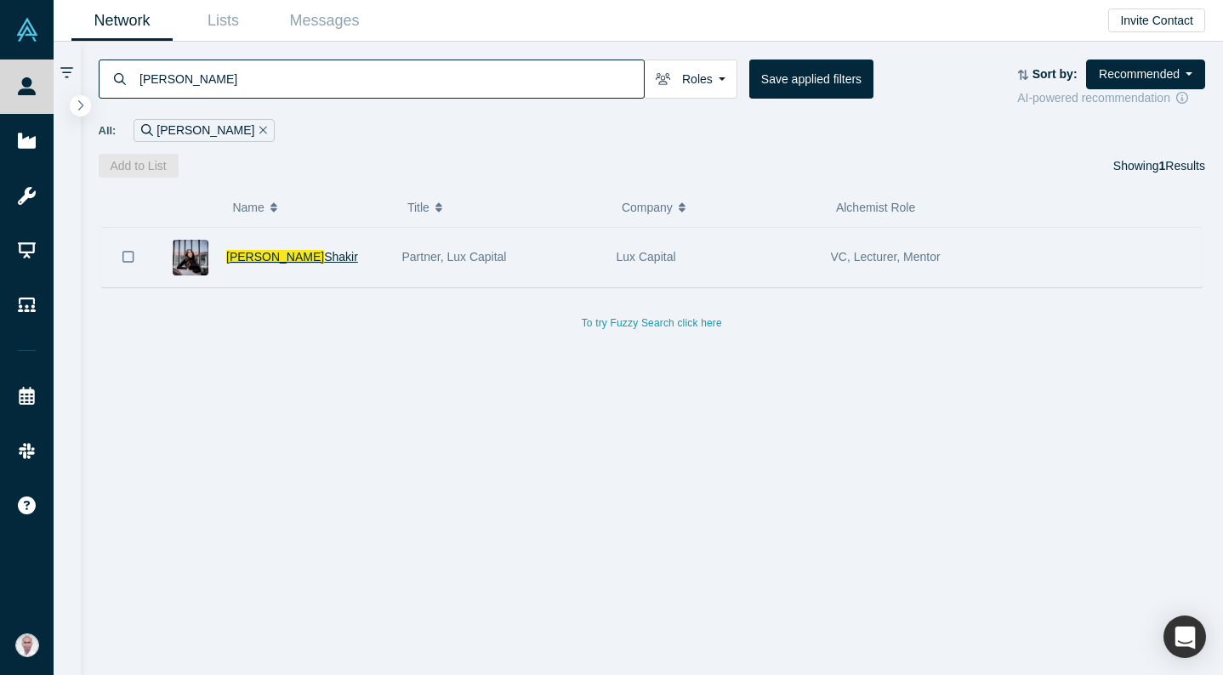
click at [324, 260] on span "Shakir" at bounding box center [341, 257] width 34 height 14
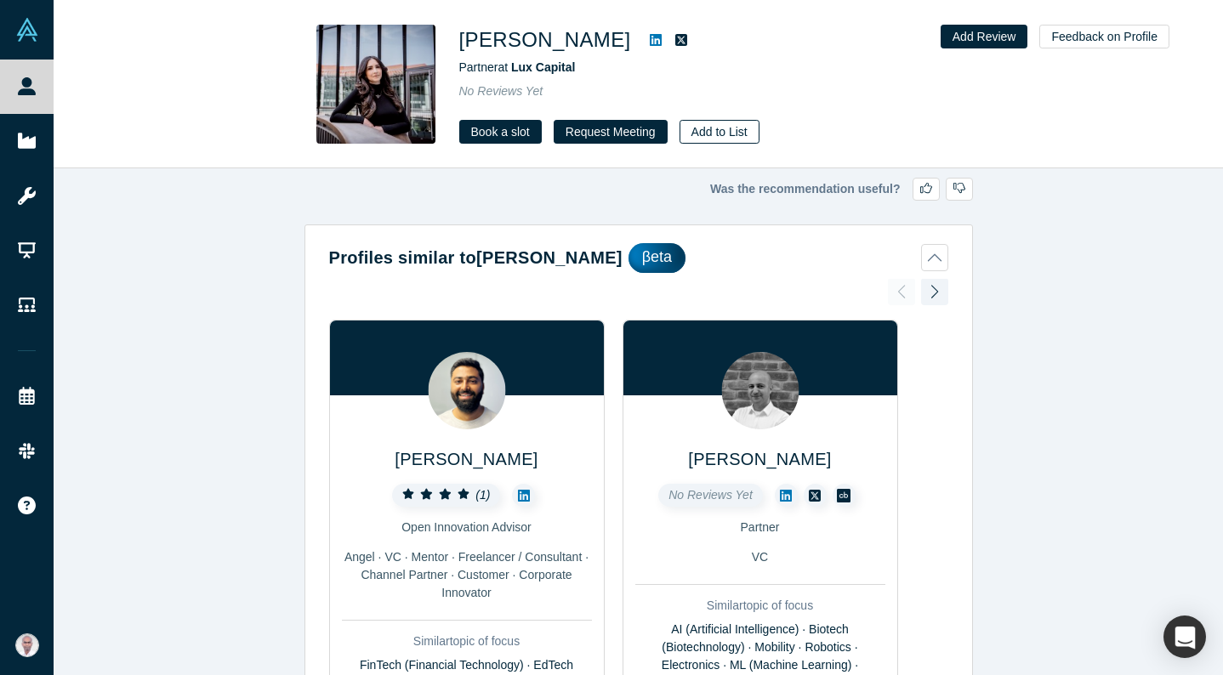
click at [737, 133] on button "Add to List" at bounding box center [720, 132] width 80 height 24
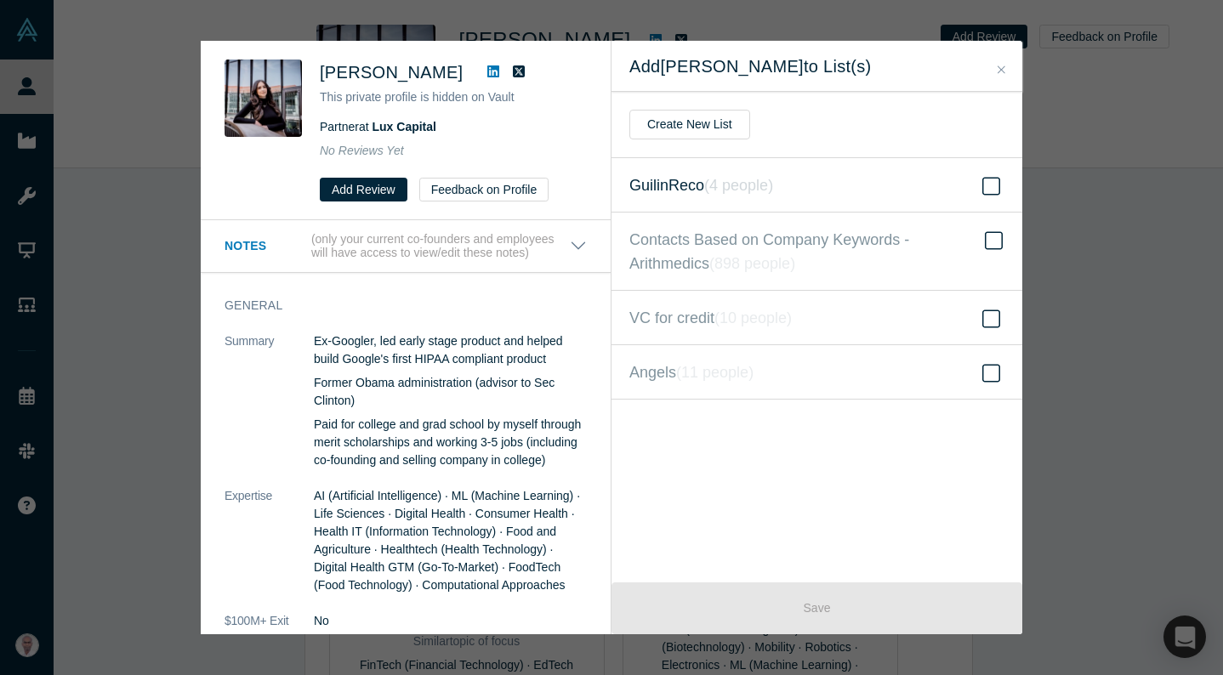
click at [993, 190] on icon at bounding box center [991, 186] width 18 height 20
click at [0, 0] on input "GuilinReco ( 4 people )" at bounding box center [0, 0] width 0 height 0
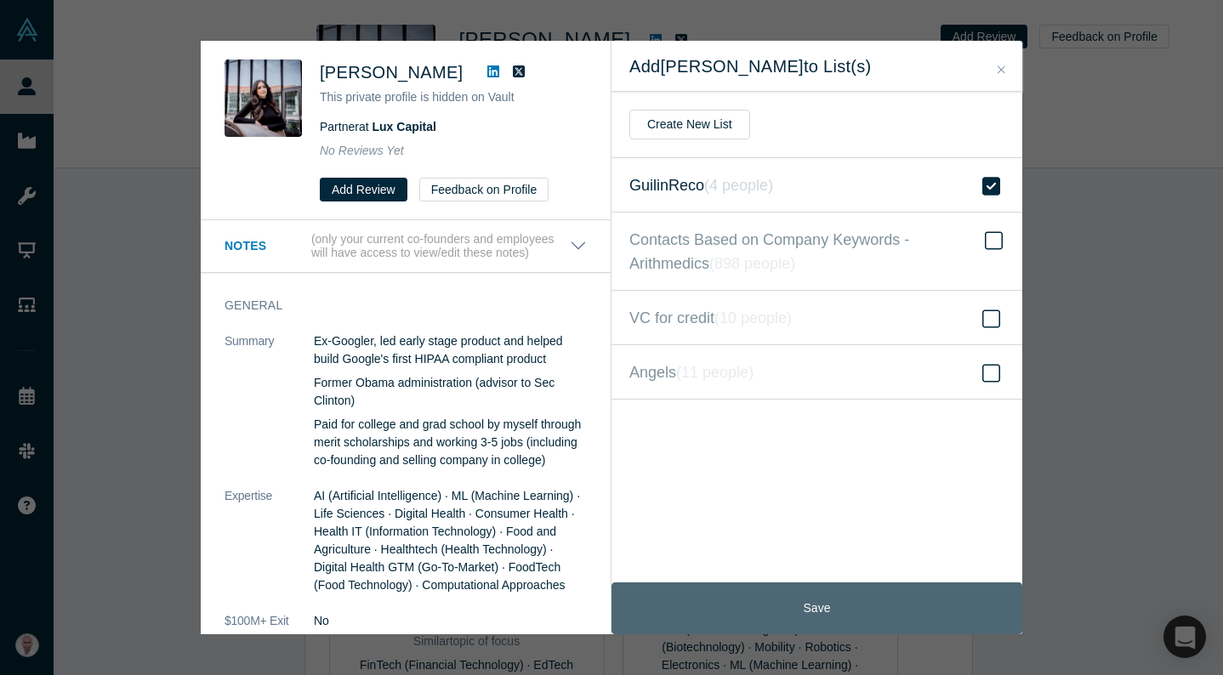
click at [787, 617] on button "Save" at bounding box center [817, 609] width 411 height 52
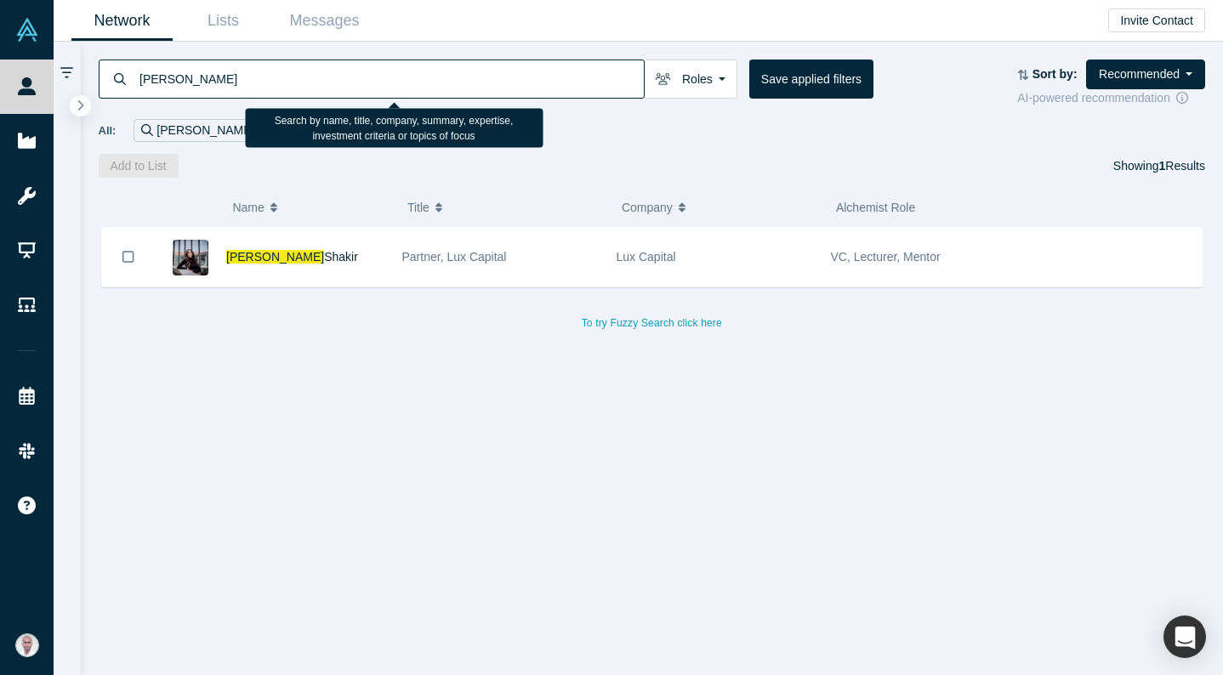
click at [566, 87] on input "[PERSON_NAME]" at bounding box center [391, 79] width 506 height 40
type input "Hong truong"
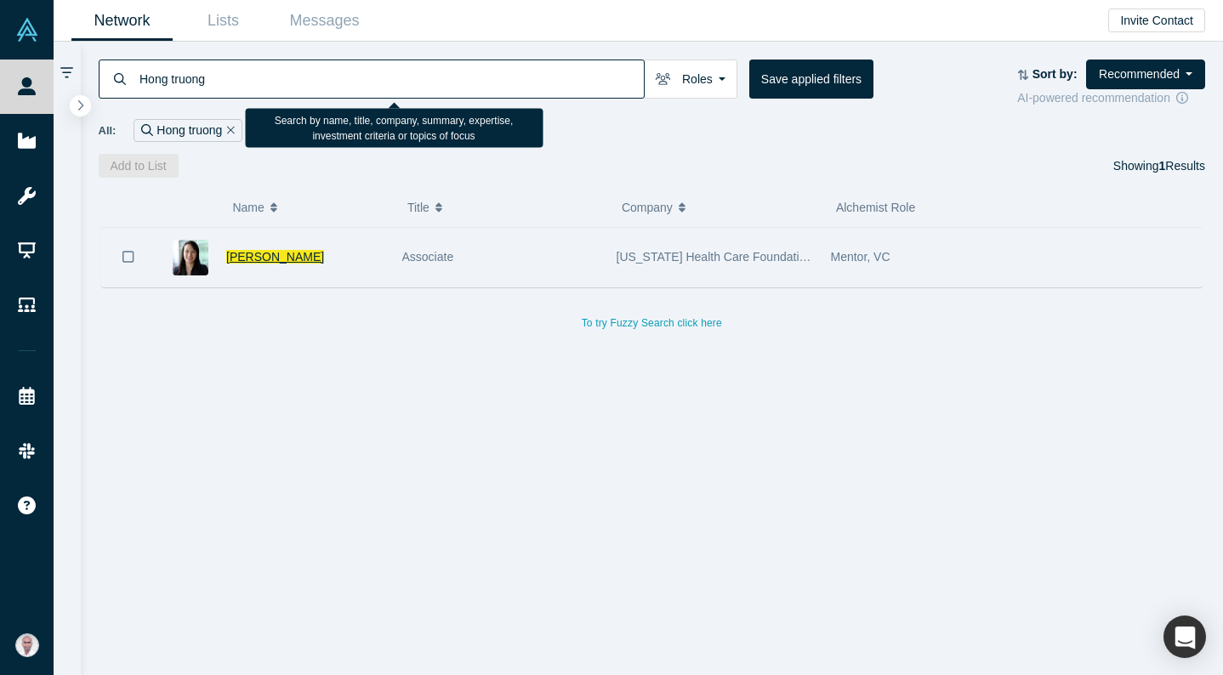
click at [256, 259] on span "[PERSON_NAME]" at bounding box center [275, 257] width 98 height 14
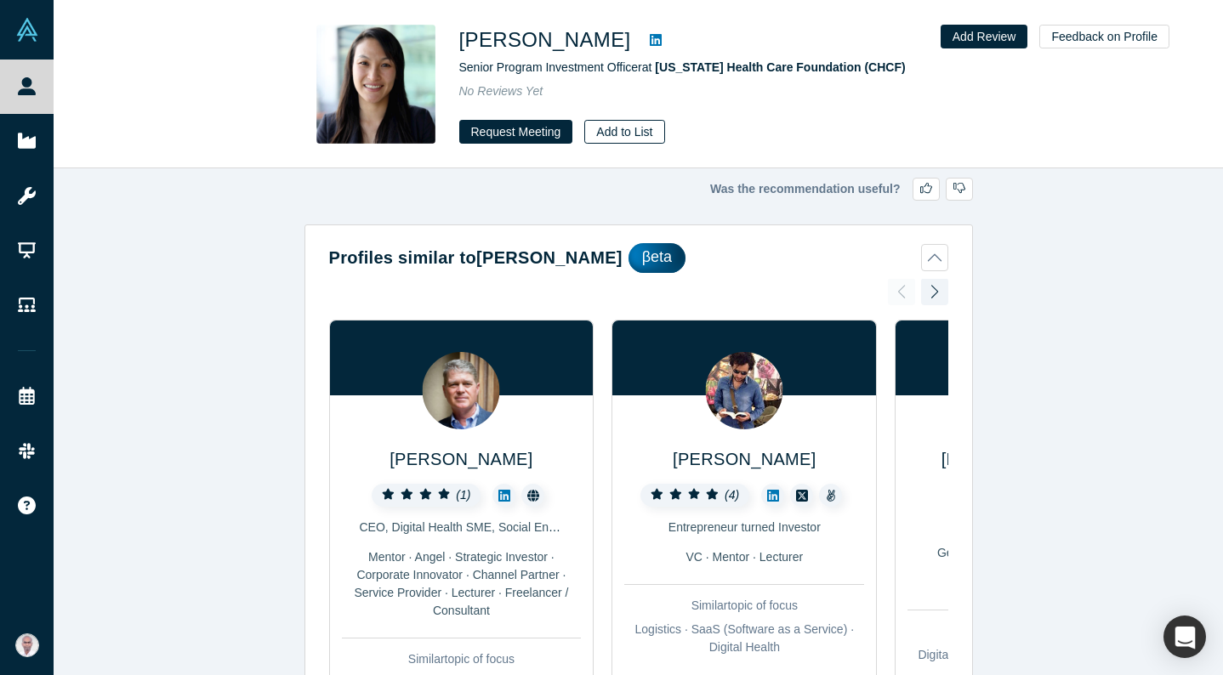
click at [634, 130] on button "Add to List" at bounding box center [624, 132] width 80 height 24
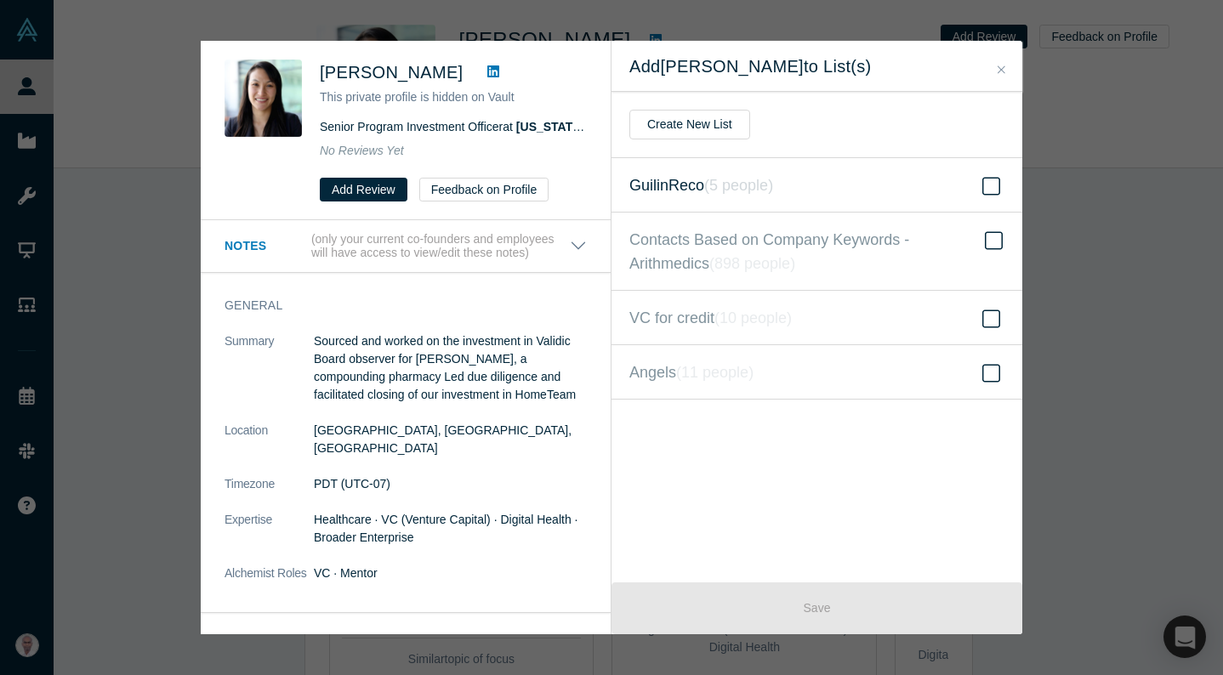
click at [1000, 186] on icon at bounding box center [991, 186] width 18 height 18
click at [0, 0] on input "GuilinReco ( 5 people )" at bounding box center [0, 0] width 0 height 0
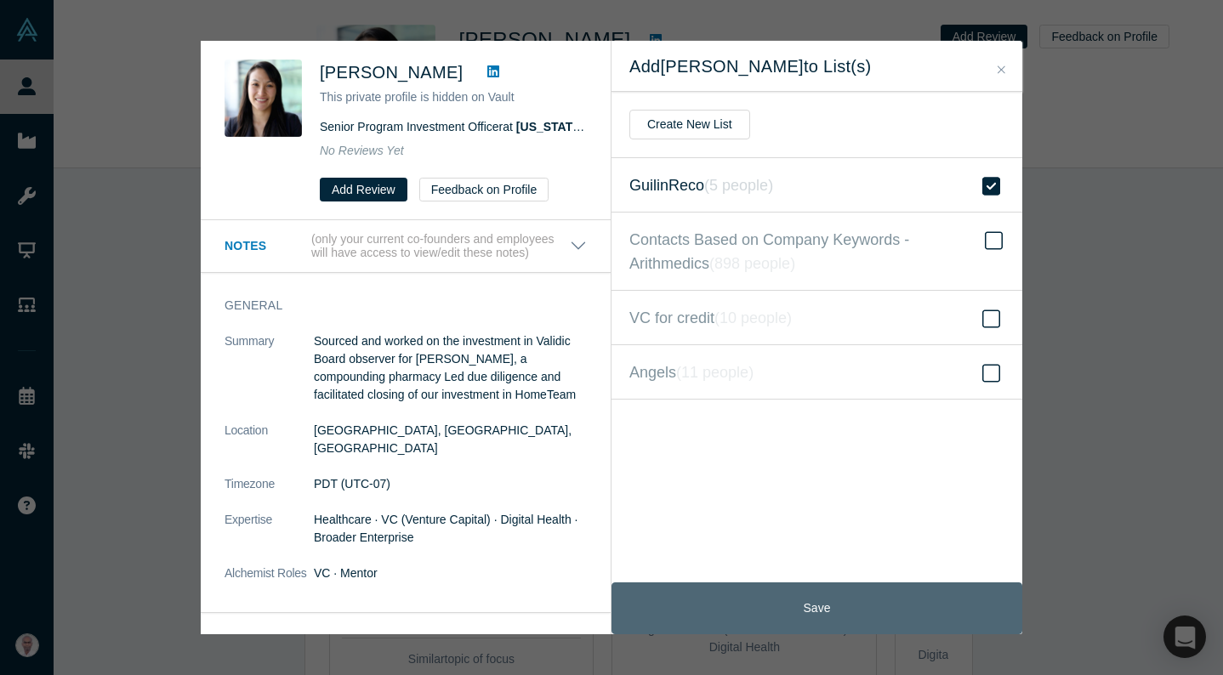
click at [793, 614] on button "Save" at bounding box center [817, 609] width 411 height 52
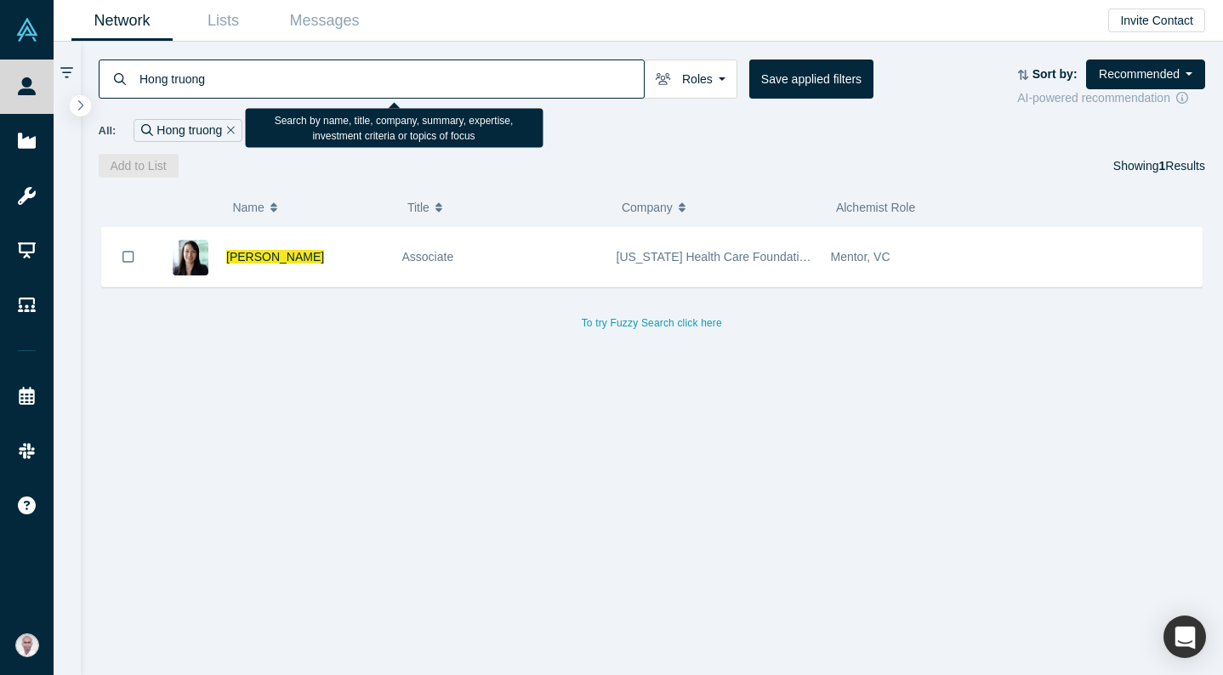
click at [249, 81] on input "Hong truong" at bounding box center [391, 79] width 506 height 40
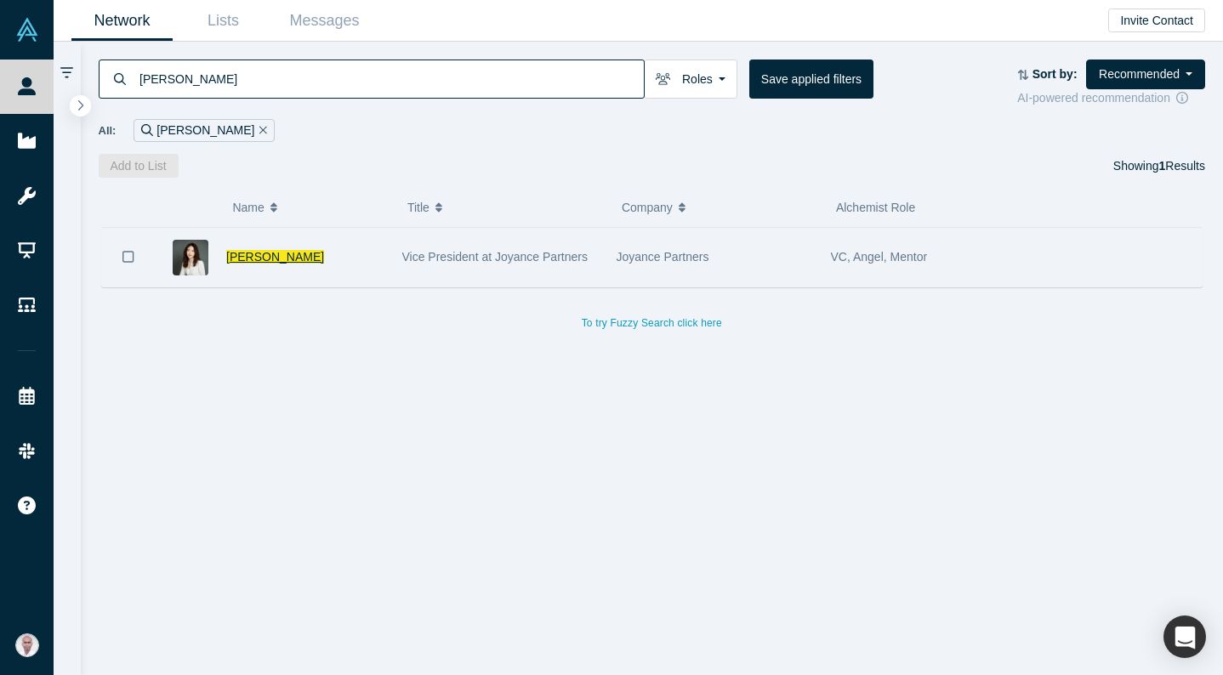
type input "[PERSON_NAME]"
click at [269, 252] on span "[PERSON_NAME]" at bounding box center [275, 257] width 98 height 14
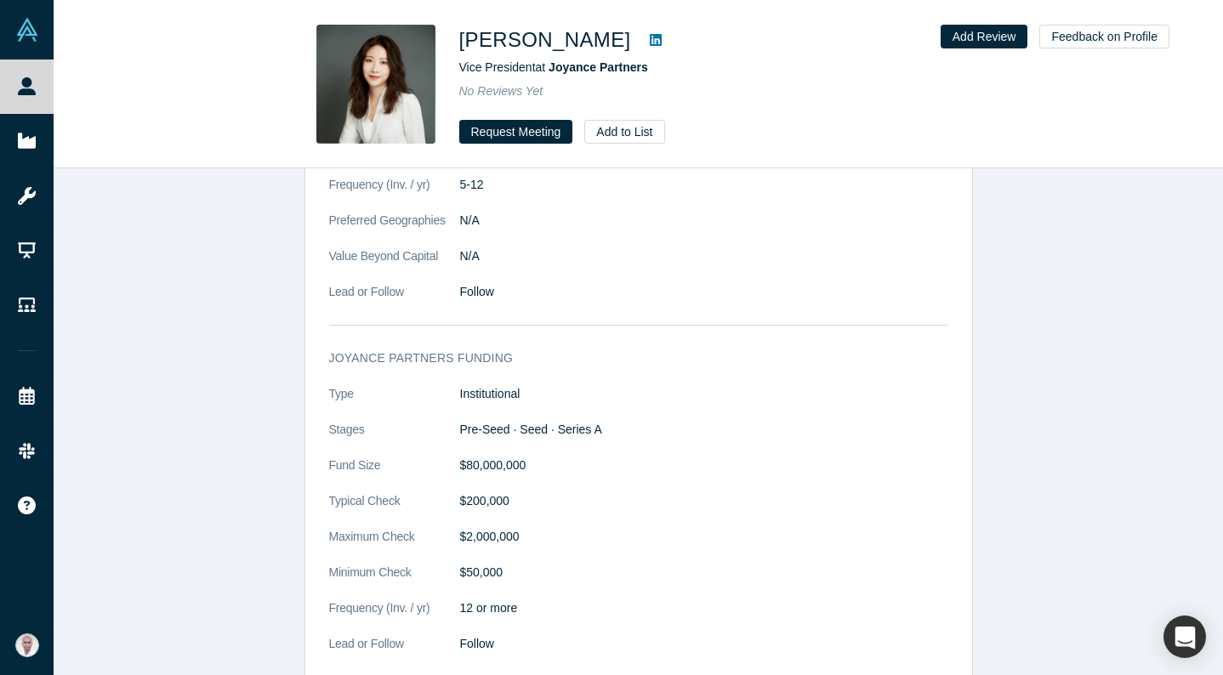
scroll to position [1951, 0]
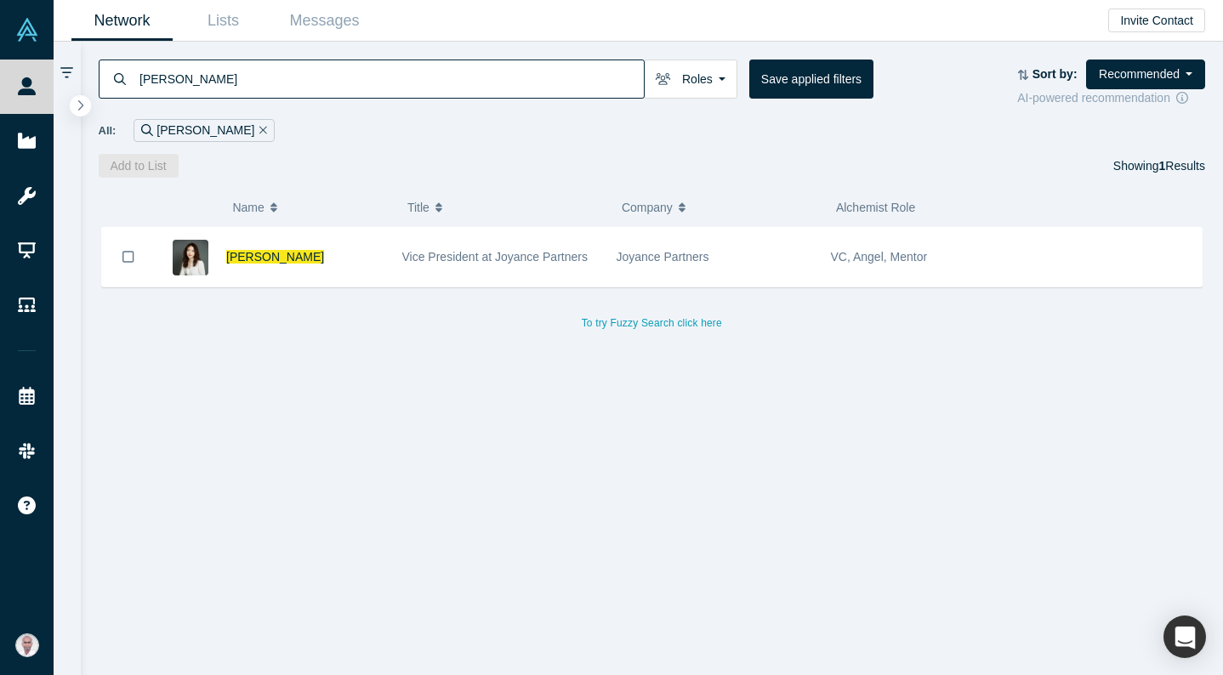
click at [269, 125] on div "All: [PERSON_NAME]" at bounding box center [652, 130] width 1107 height 23
click at [338, 84] on input "[PERSON_NAME]" at bounding box center [391, 79] width 506 height 40
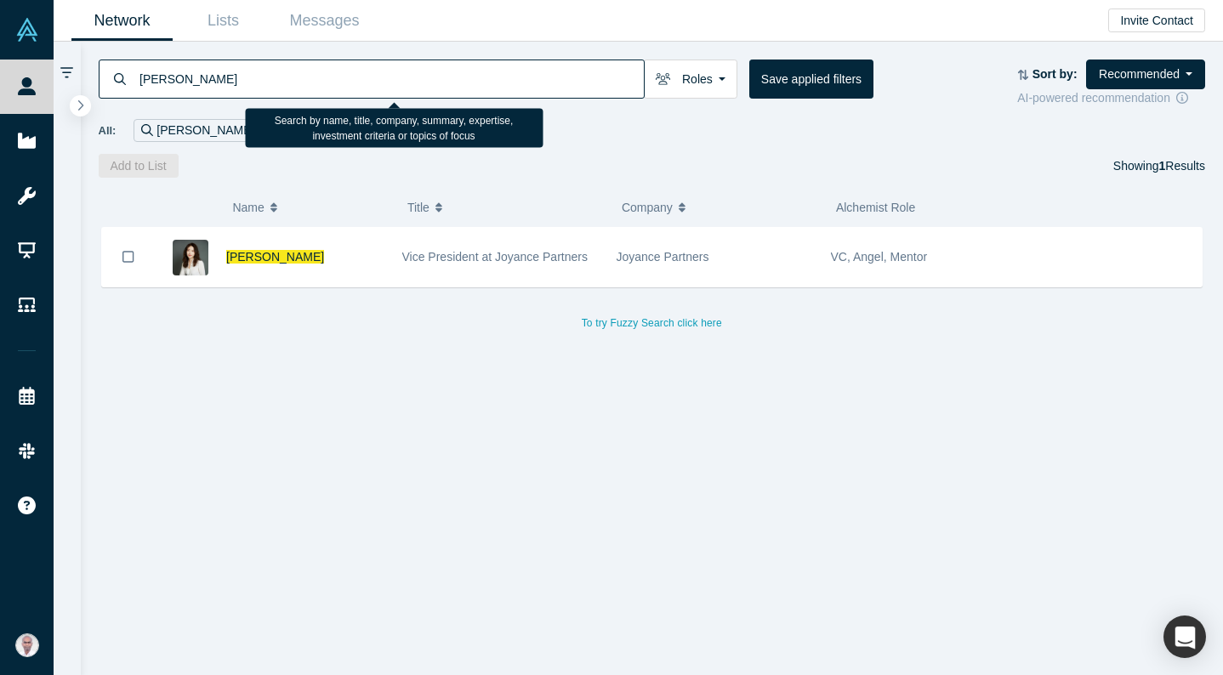
click at [338, 84] on input "[PERSON_NAME]" at bounding box center [391, 79] width 506 height 40
type input "[PERSON_NAME]"
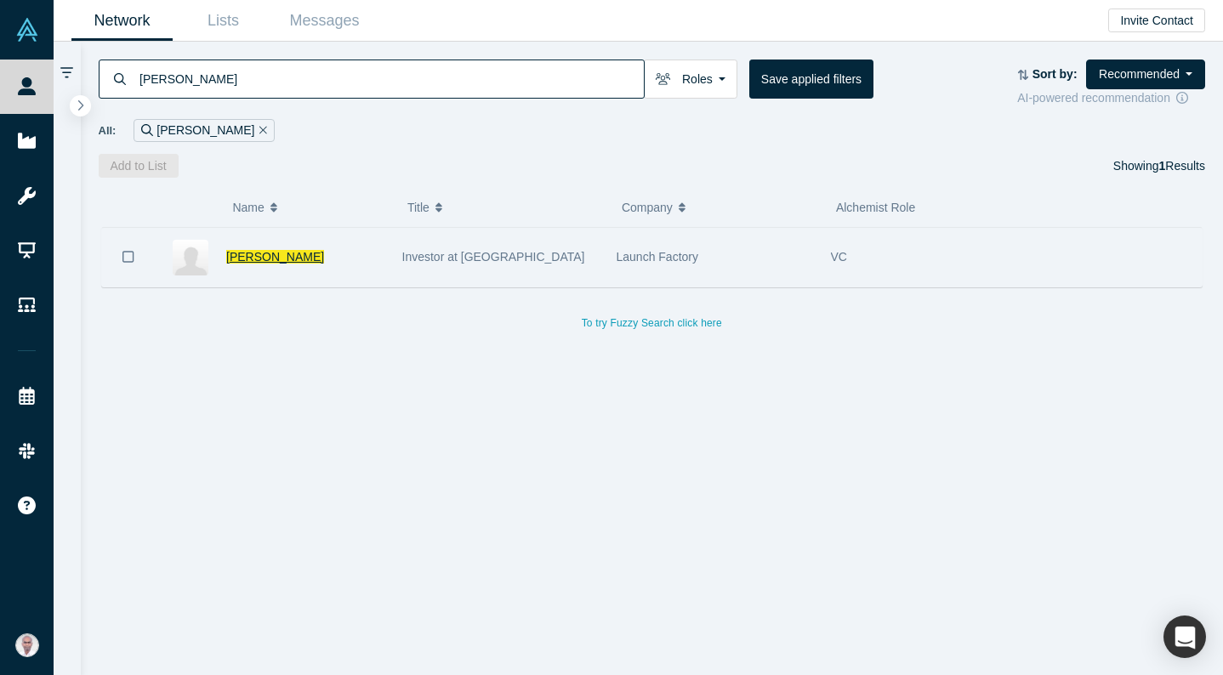
click at [275, 261] on span "[PERSON_NAME]" at bounding box center [275, 257] width 98 height 14
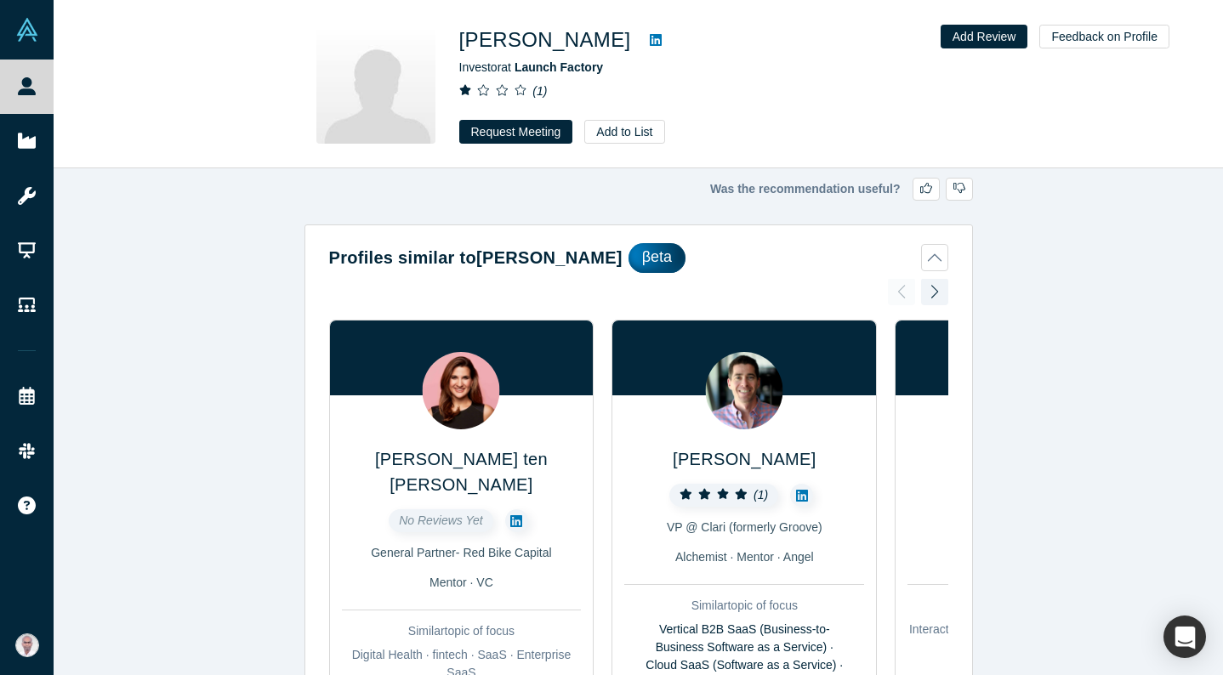
click at [650, 39] on icon at bounding box center [656, 40] width 12 height 14
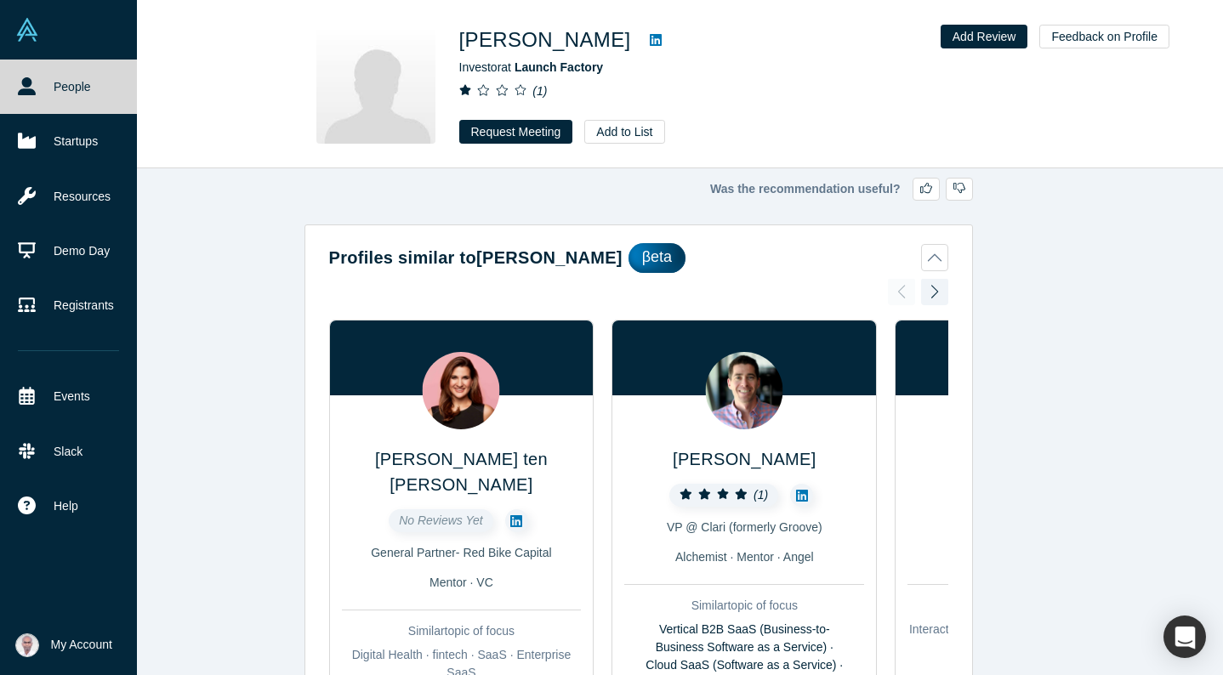
click at [51, 86] on link "People" at bounding box center [68, 87] width 137 height 54
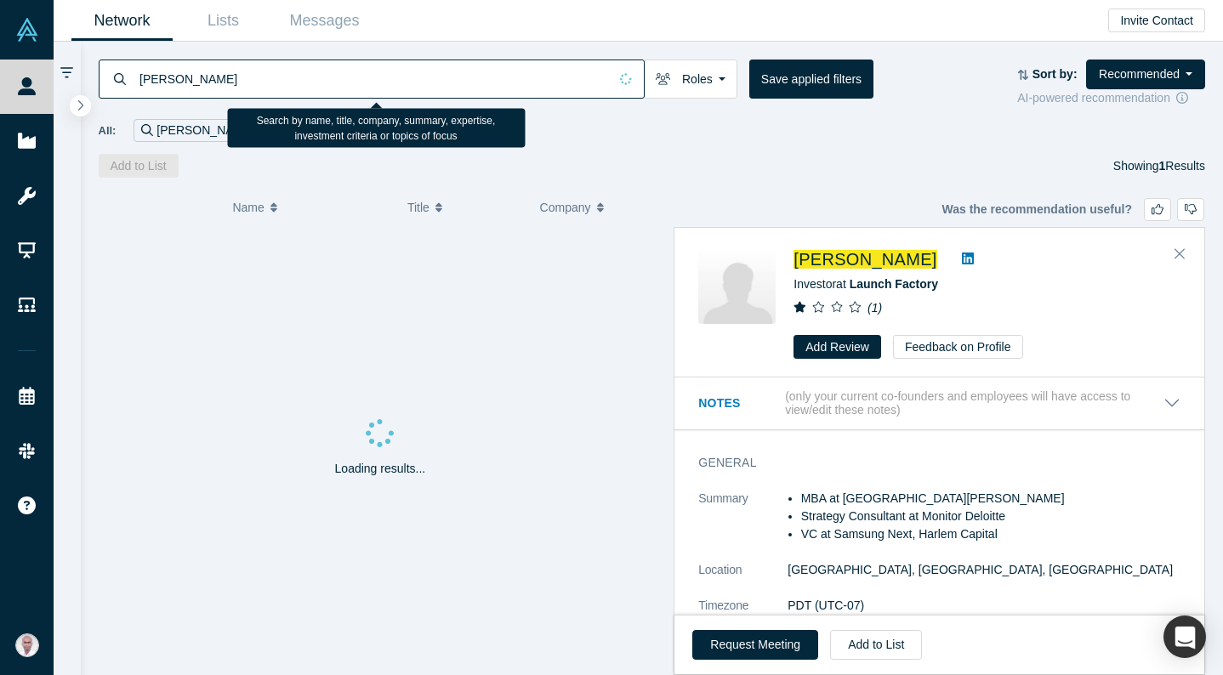
click at [267, 83] on input "[PERSON_NAME]" at bounding box center [373, 79] width 470 height 40
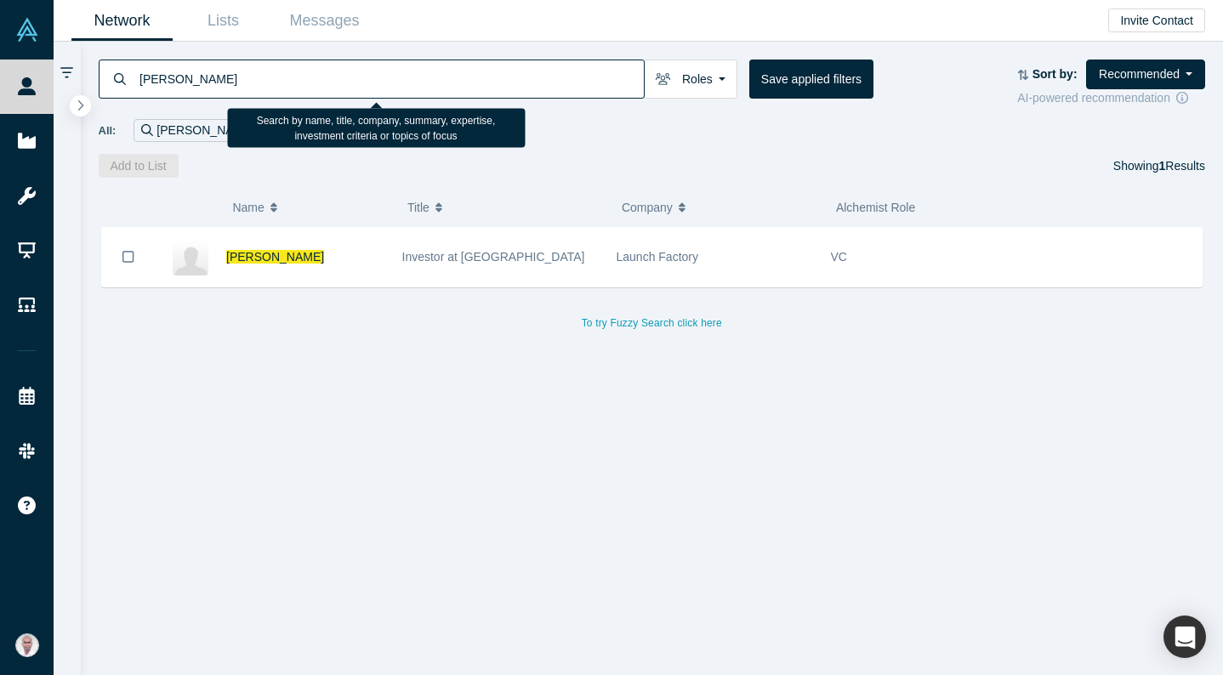
click at [267, 83] on input "[PERSON_NAME]" at bounding box center [391, 79] width 506 height 40
type input "p"
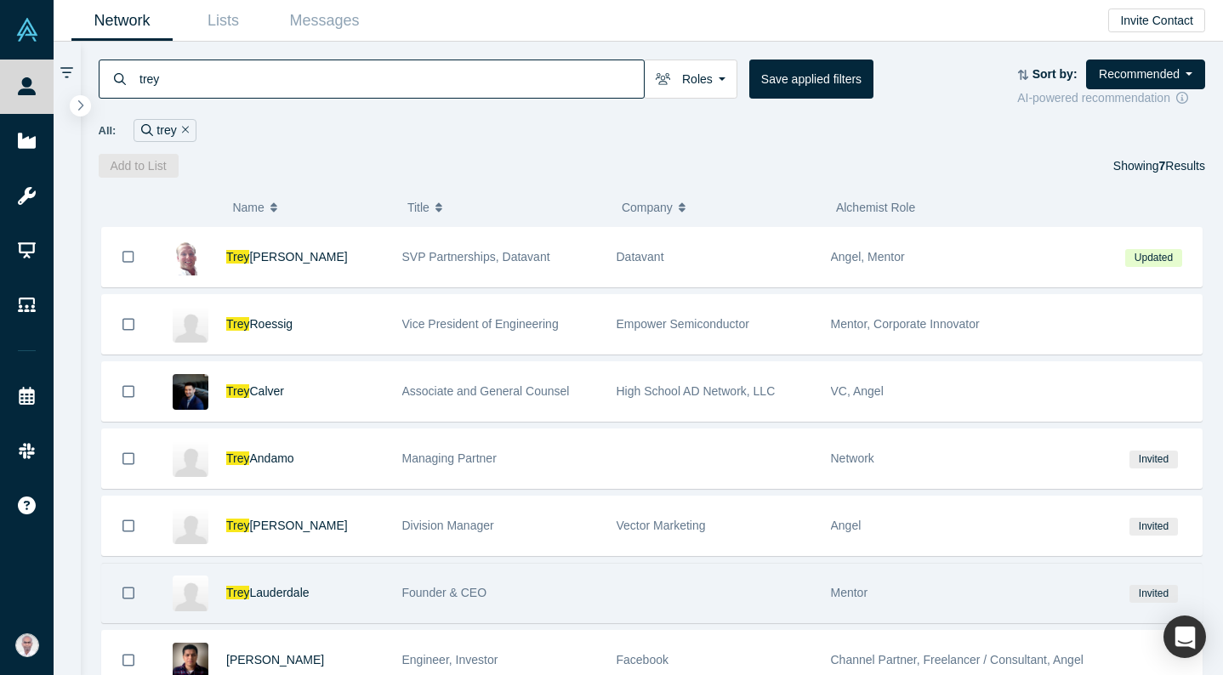
type input "trey"
